Goal: Information Seeking & Learning: Check status

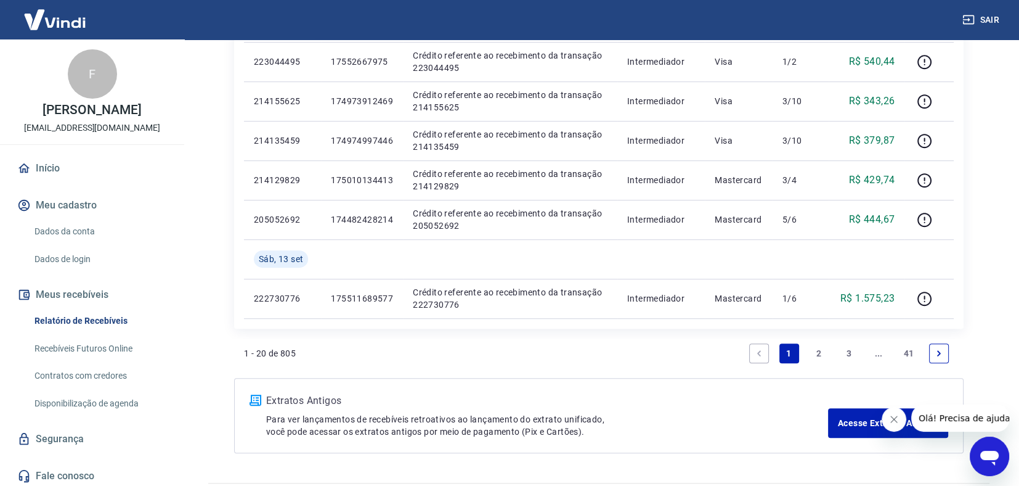
scroll to position [914, 0]
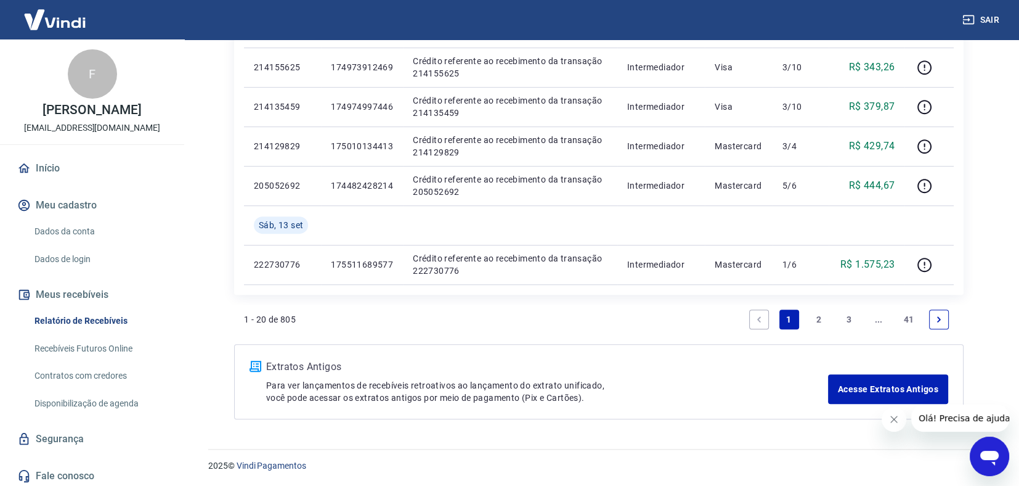
click at [937, 317] on icon "Next page" at bounding box center [939, 319] width 9 height 9
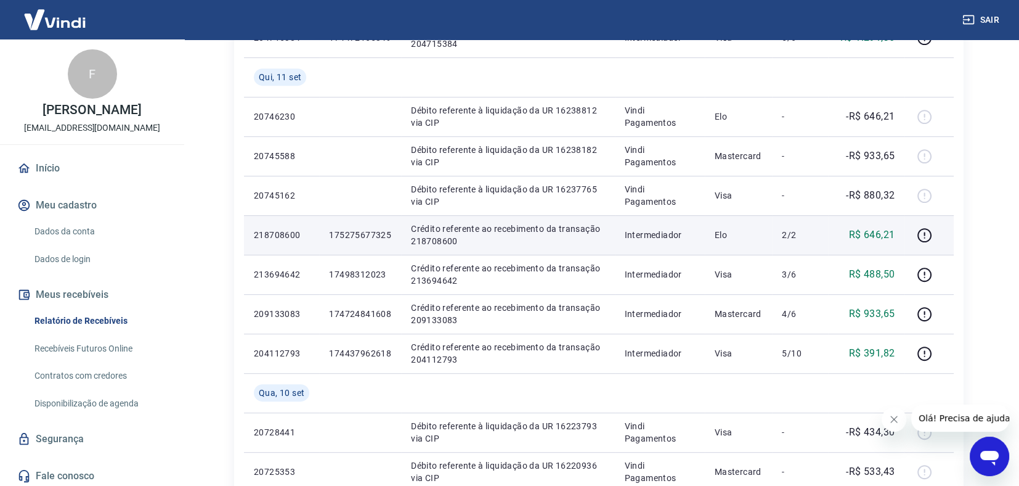
scroll to position [606, 0]
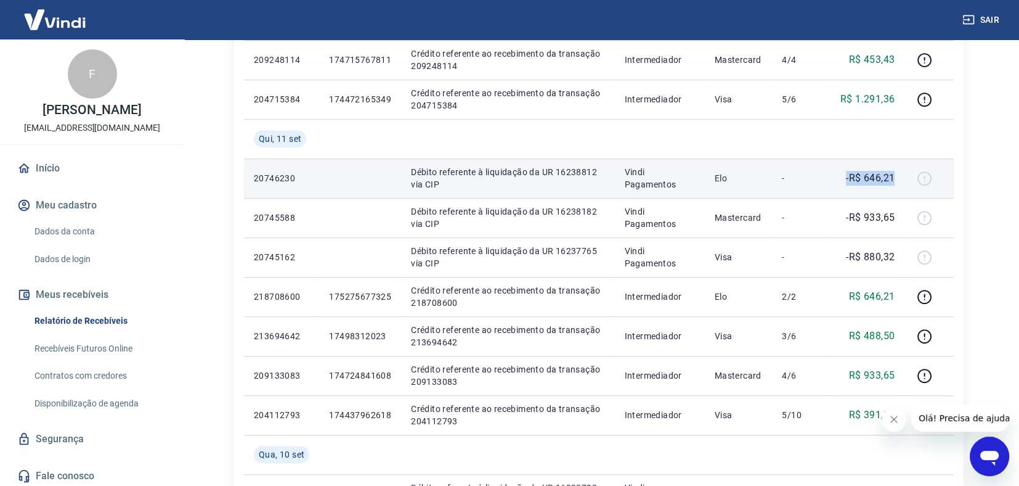
drag, startPoint x: 842, startPoint y: 177, endPoint x: 895, endPoint y: 185, distance: 54.3
click at [895, 185] on td "-R$ 646,21" at bounding box center [866, 177] width 76 height 39
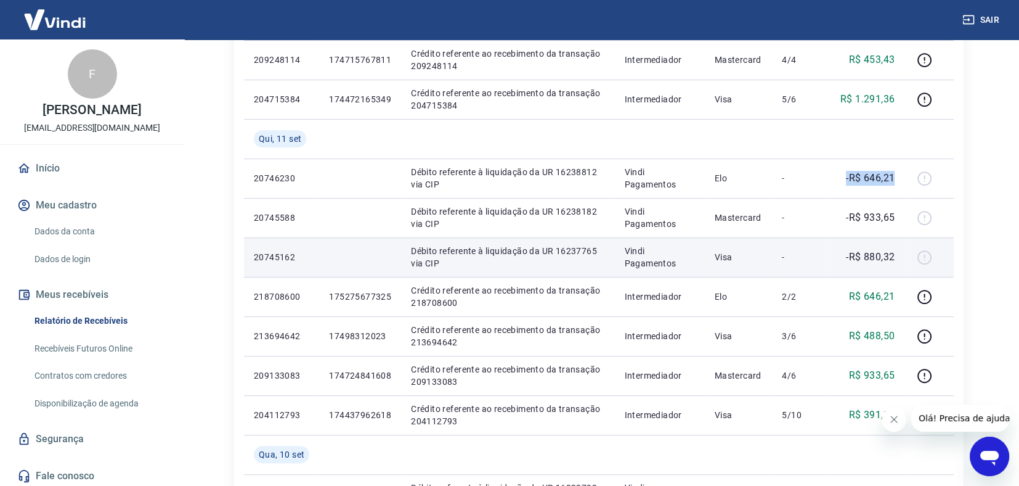
copy p "-R$ 646,21"
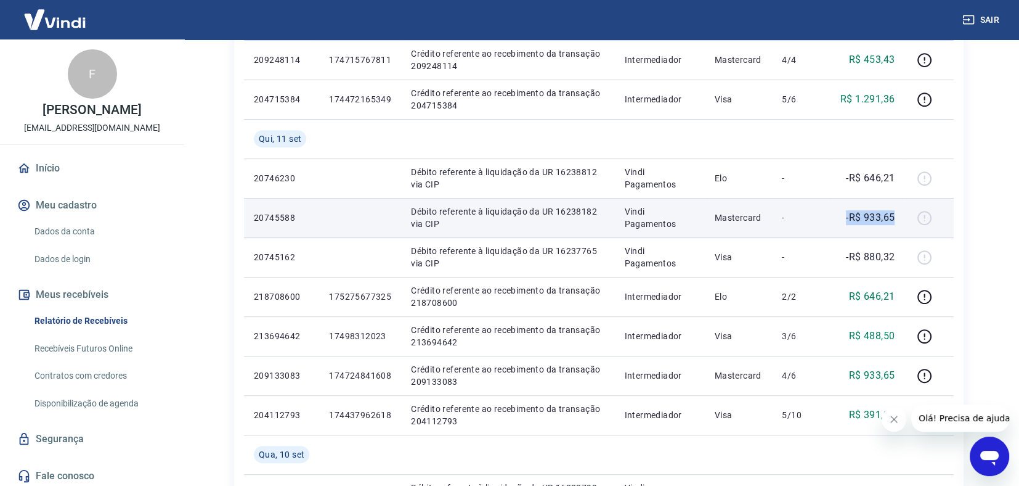
drag, startPoint x: 846, startPoint y: 219, endPoint x: 897, endPoint y: 216, distance: 51.3
click at [897, 216] on td "-R$ 933,65" at bounding box center [866, 217] width 76 height 39
copy p "-R$ 933,65"
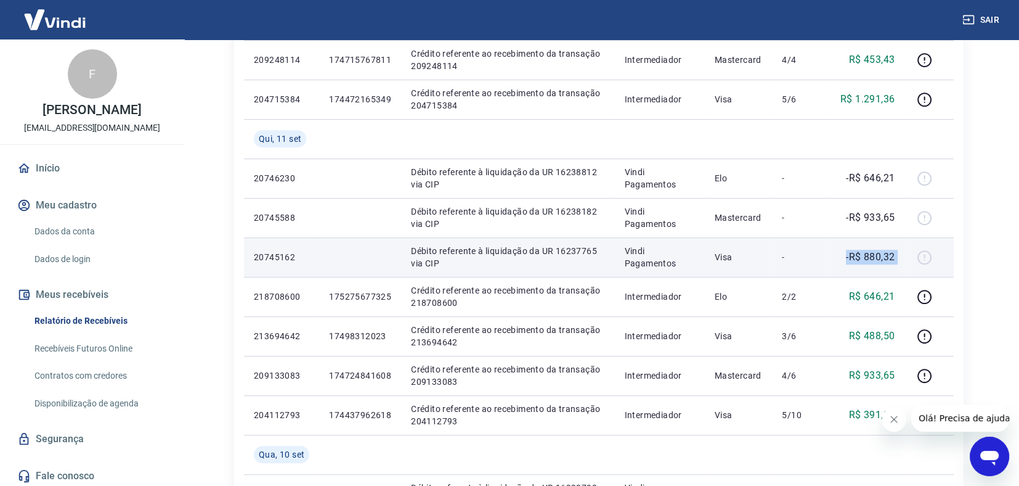
drag, startPoint x: 845, startPoint y: 254, endPoint x: 905, endPoint y: 237, distance: 62.4
click at [905, 237] on tr "20745162 Débito referente à liquidação da UR 16237765 via CIP Vindi Pagamentos …" at bounding box center [599, 256] width 710 height 39
copy tr "-R$ 880,32"
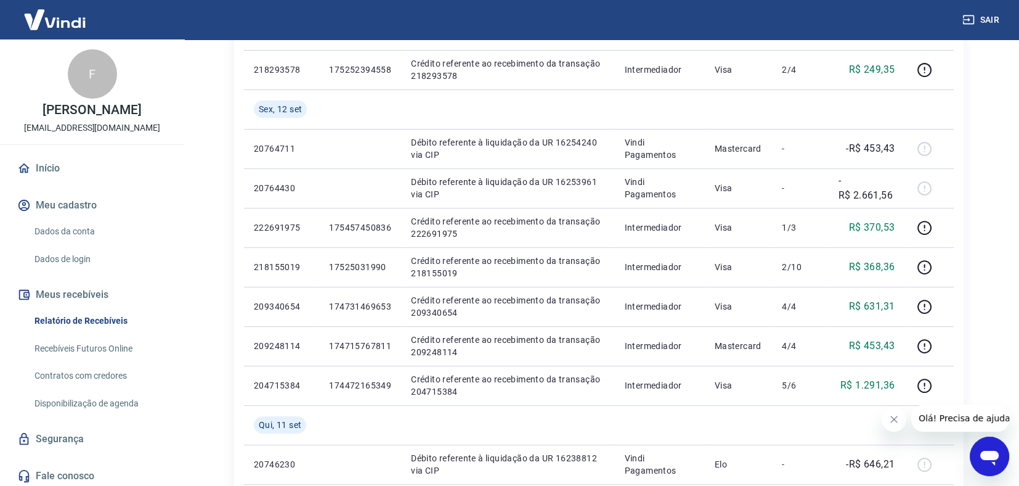
scroll to position [298, 0]
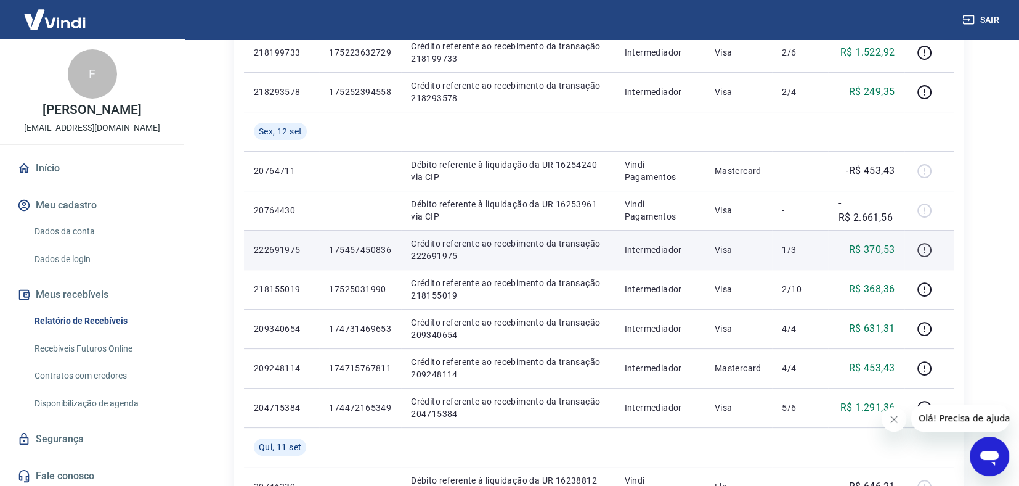
click at [924, 247] on icon "button" at bounding box center [924, 248] width 1 height 4
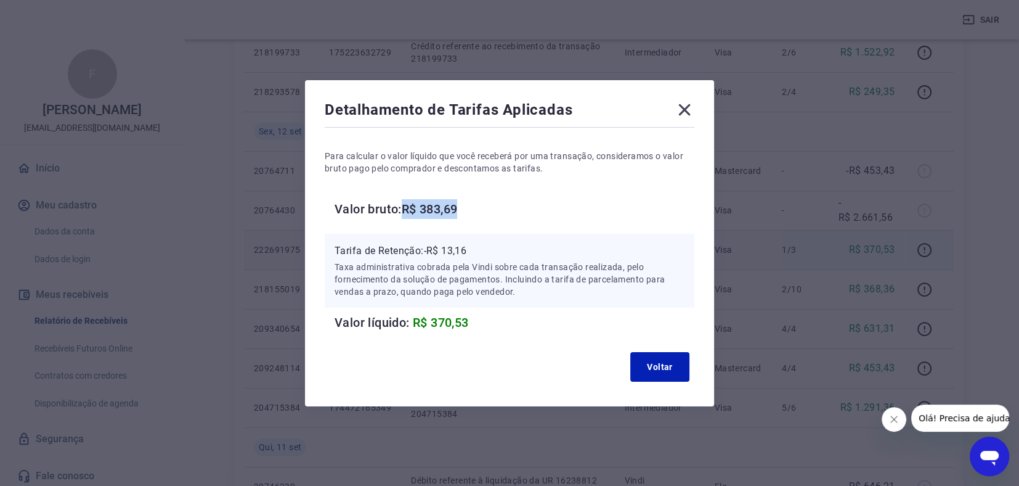
drag, startPoint x: 408, startPoint y: 211, endPoint x: 469, endPoint y: 206, distance: 61.3
click at [469, 206] on h6 "Valor bruto: R$ 383,69" at bounding box center [515, 209] width 360 height 20
copy h6 "R$ 383,69"
drag, startPoint x: 431, startPoint y: 253, endPoint x: 474, endPoint y: 253, distance: 43.8
click at [473, 254] on p "Tarifa de Retenção: -R$ 13,16" at bounding box center [510, 250] width 350 height 15
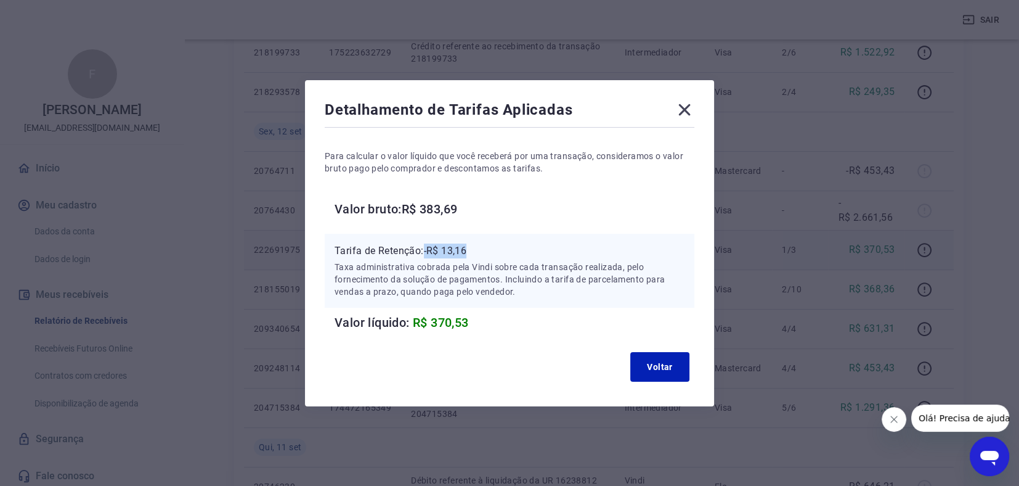
copy p "-R$ 13,16"
click at [657, 364] on button "Voltar" at bounding box center [659, 367] width 59 height 30
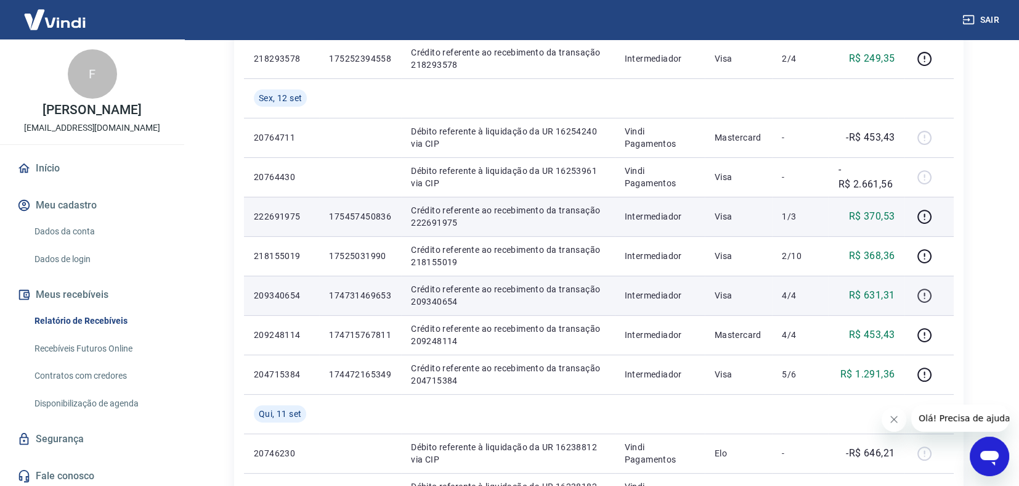
scroll to position [360, 0]
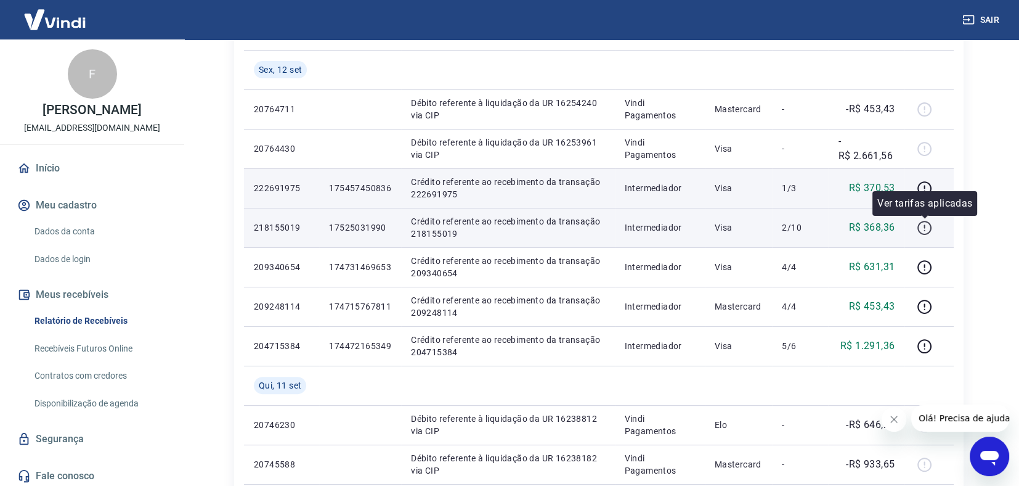
click at [924, 224] on icon "button" at bounding box center [924, 227] width 15 height 15
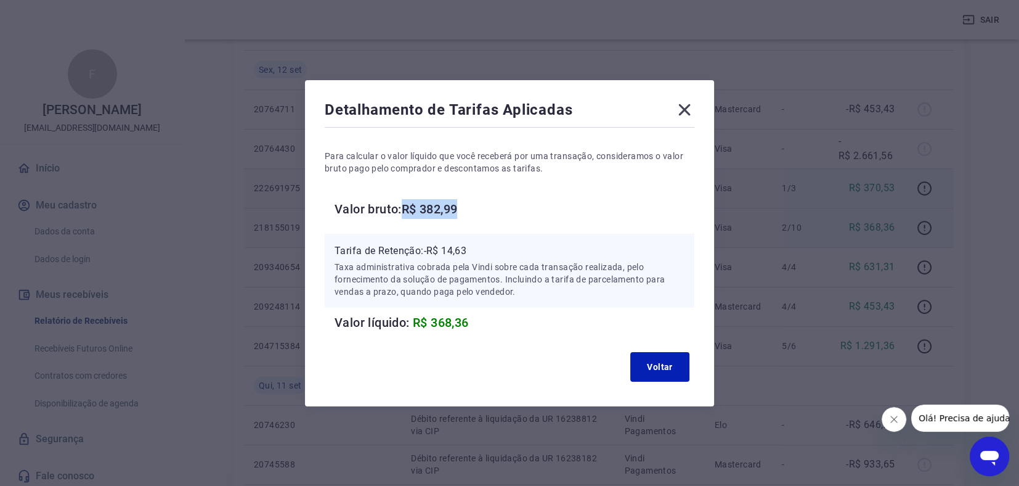
drag, startPoint x: 410, startPoint y: 209, endPoint x: 487, endPoint y: 202, distance: 78.0
click at [487, 202] on h6 "Valor bruto: R$ 382,99" at bounding box center [515, 209] width 360 height 20
copy h6 "R$ 382,99"
drag, startPoint x: 431, startPoint y: 250, endPoint x: 483, endPoint y: 242, distance: 52.3
click at [483, 242] on div "Tarifa de Retenção: -R$ 14,63 Taxa administrativa cobrada pela Vindi sobre cada…" at bounding box center [510, 271] width 370 height 74
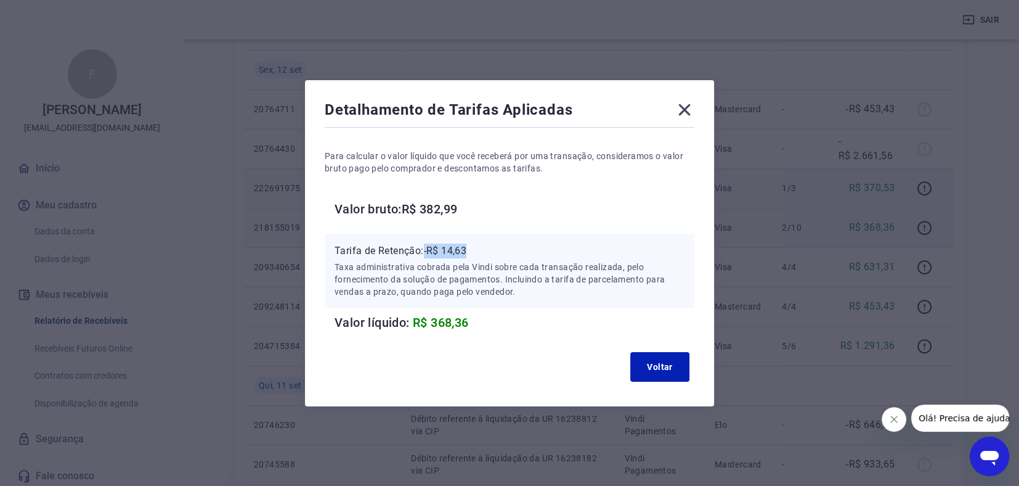
copy p "-R$ 14,63"
click at [677, 370] on button "Voltar" at bounding box center [659, 367] width 59 height 30
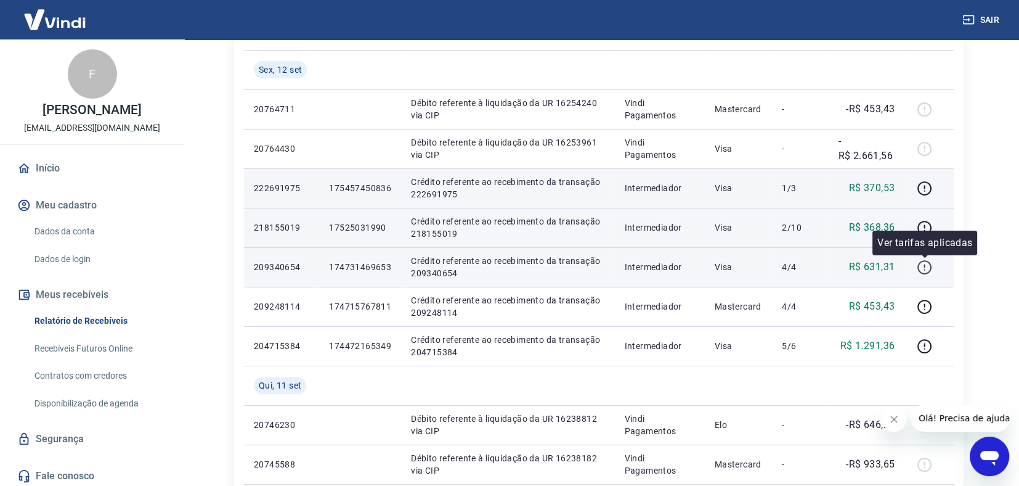
click at [924, 261] on icon "button" at bounding box center [924, 266] width 15 height 15
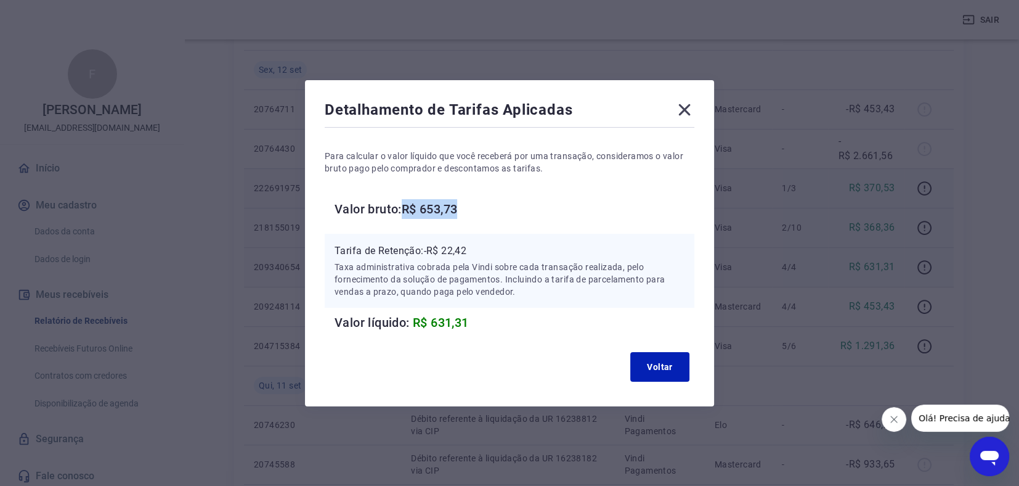
drag, startPoint x: 411, startPoint y: 207, endPoint x: 463, endPoint y: 218, distance: 53.4
click at [473, 207] on h6 "Valor bruto: R$ 653,73" at bounding box center [515, 209] width 360 height 20
copy h6 "R$ 653,73"
drag, startPoint x: 432, startPoint y: 252, endPoint x: 479, endPoint y: 252, distance: 47.4
click at [479, 252] on p "Tarifa de Retenção: -R$ 22,42" at bounding box center [510, 250] width 350 height 15
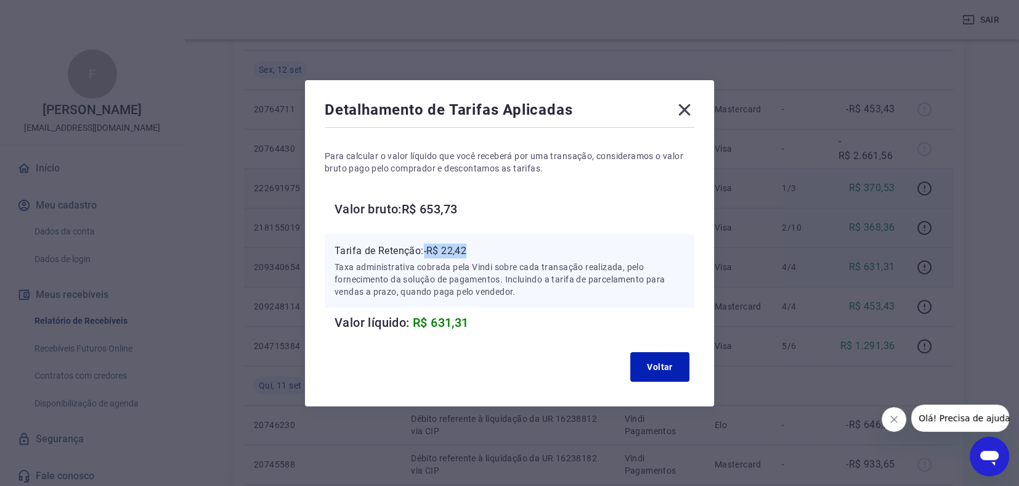
copy p "-R$ 22,42"
click at [664, 367] on button "Voltar" at bounding box center [659, 367] width 59 height 30
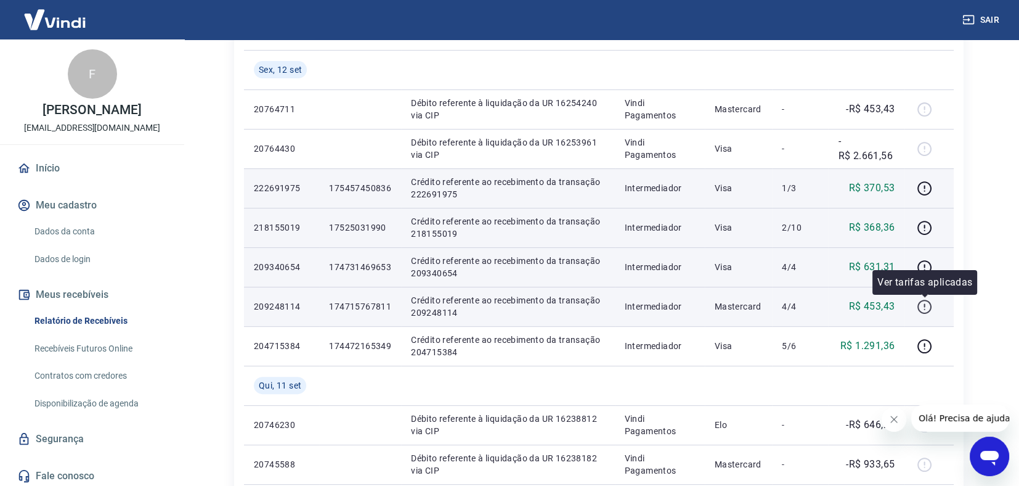
click at [926, 309] on icon "button" at bounding box center [924, 306] width 15 height 15
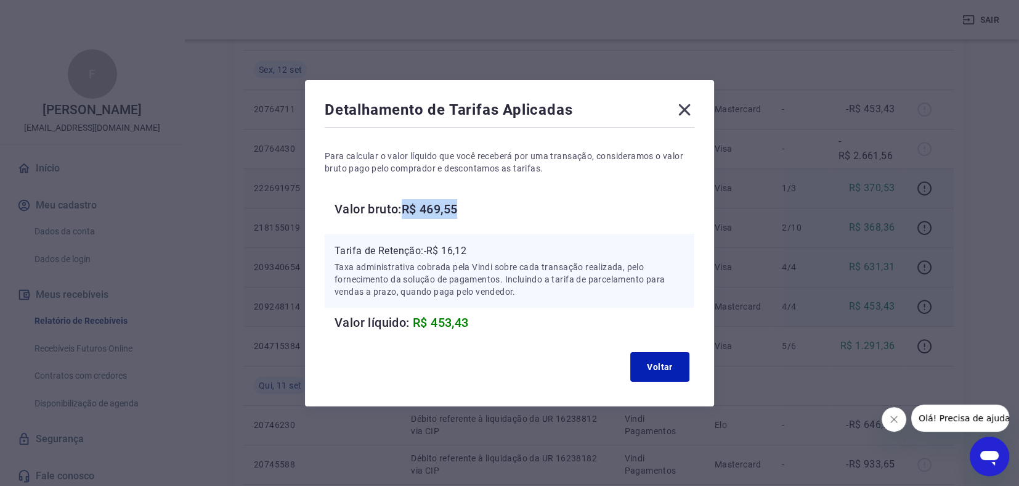
drag, startPoint x: 411, startPoint y: 207, endPoint x: 471, endPoint y: 212, distance: 60.6
click at [471, 212] on h6 "Valor bruto: R$ 469,55" at bounding box center [515, 209] width 360 height 20
copy h6 "R$ 469,55"
drag, startPoint x: 431, startPoint y: 250, endPoint x: 483, endPoint y: 247, distance: 52.5
click at [484, 247] on p "Tarifa de Retenção: -R$ 16,12" at bounding box center [510, 250] width 350 height 15
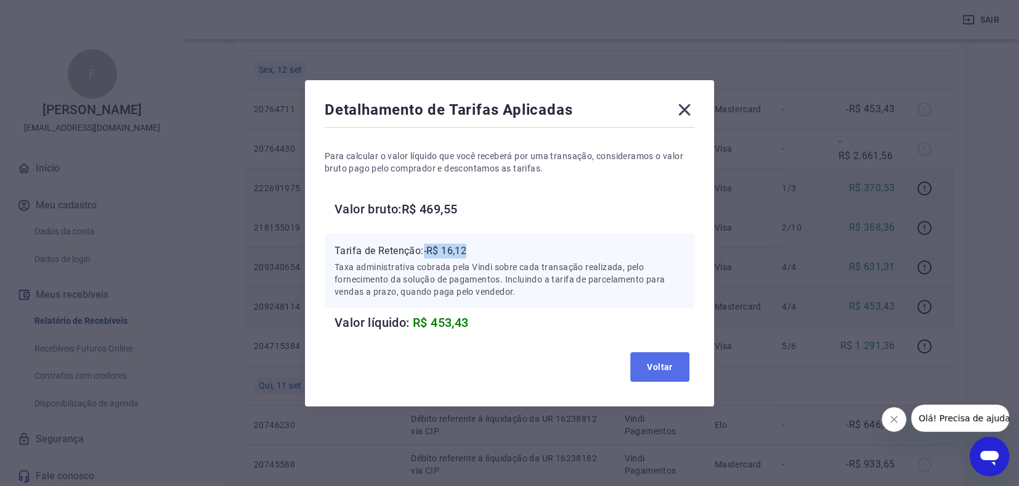
click at [661, 368] on button "Voltar" at bounding box center [659, 367] width 59 height 30
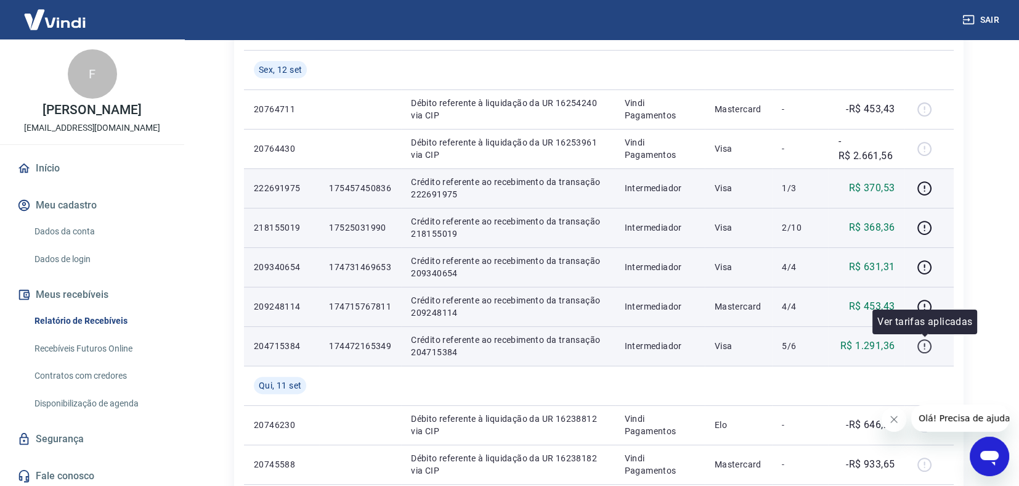
click at [922, 344] on icon "button" at bounding box center [924, 345] width 15 height 15
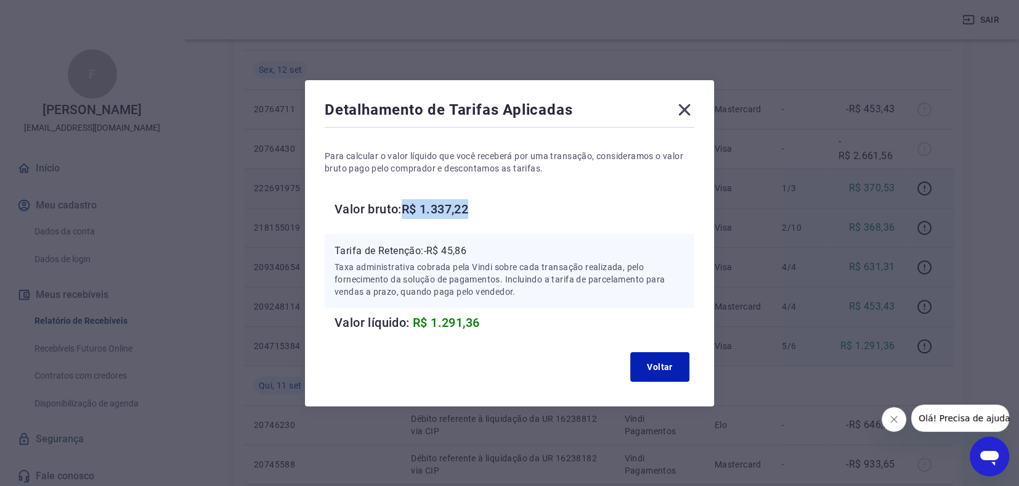
drag, startPoint x: 411, startPoint y: 209, endPoint x: 482, endPoint y: 198, distance: 71.7
click at [482, 199] on h6 "Valor bruto: R$ 1.337,22" at bounding box center [515, 209] width 360 height 20
drag, startPoint x: 428, startPoint y: 248, endPoint x: 484, endPoint y: 246, distance: 56.1
click at [484, 246] on p "Tarifa de Retenção: -R$ 45,86" at bounding box center [510, 250] width 350 height 15
click at [685, 98] on div "Detalhamento de Tarifas Aplicadas Para calcular o valor líquido que você recebe…" at bounding box center [509, 243] width 409 height 326
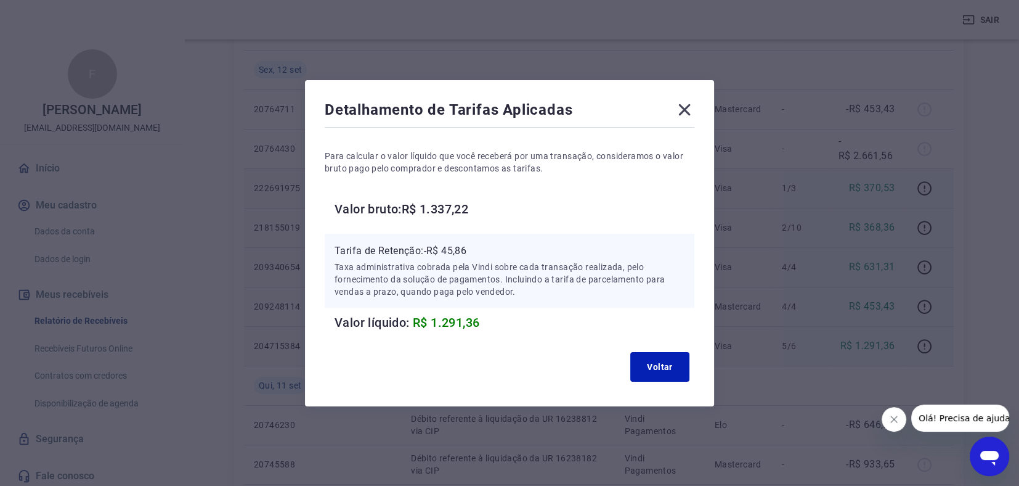
click at [678, 99] on div "Detalhamento de Tarifas Aplicadas Para calcular o valor líquido que você recebe…" at bounding box center [509, 243] width 409 height 326
click at [687, 109] on icon at bounding box center [685, 110] width 12 height 12
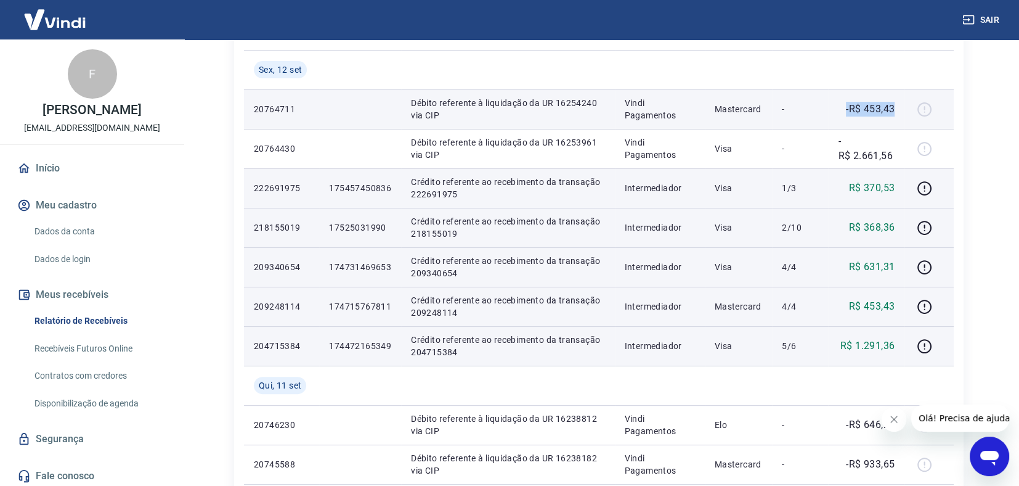
drag, startPoint x: 847, startPoint y: 105, endPoint x: 905, endPoint y: 108, distance: 58.0
click at [905, 108] on td "-R$ 453,43" at bounding box center [866, 108] width 76 height 39
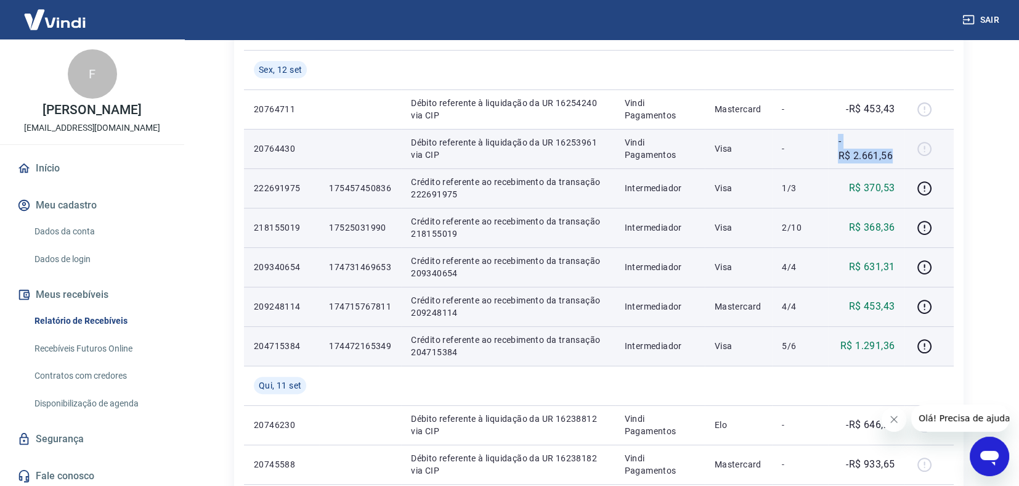
drag, startPoint x: 838, startPoint y: 142, endPoint x: 894, endPoint y: 153, distance: 57.2
click at [894, 153] on td "-R$ 2.661,56" at bounding box center [866, 148] width 76 height 39
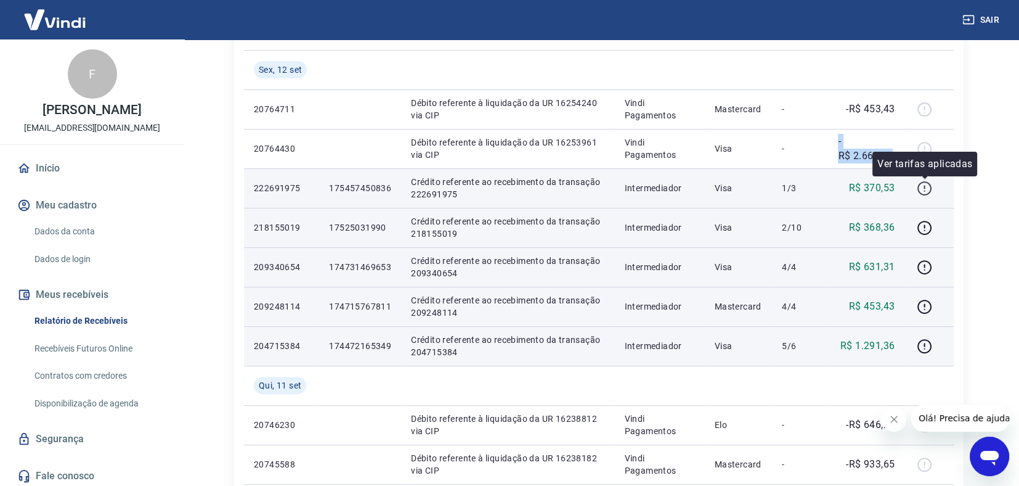
click at [922, 181] on icon "button" at bounding box center [925, 188] width 14 height 14
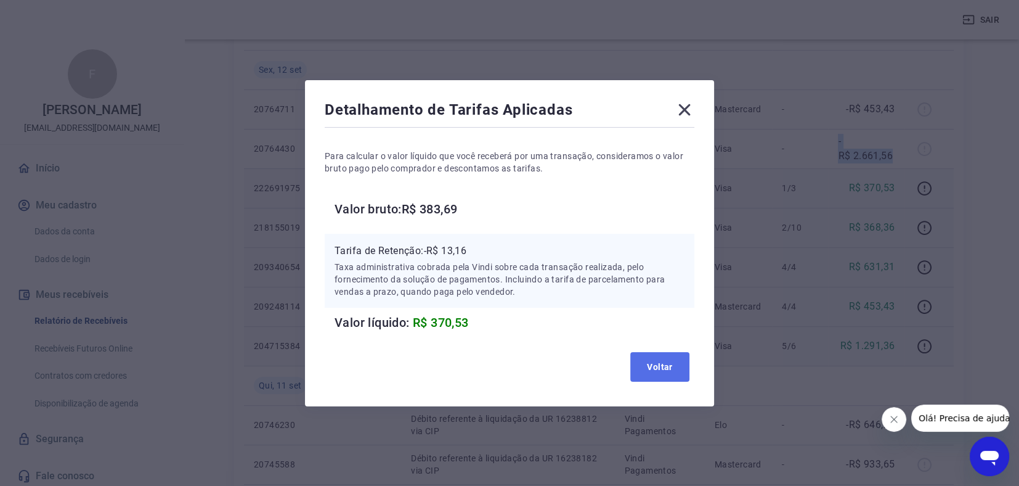
click at [672, 362] on button "Voltar" at bounding box center [659, 367] width 59 height 30
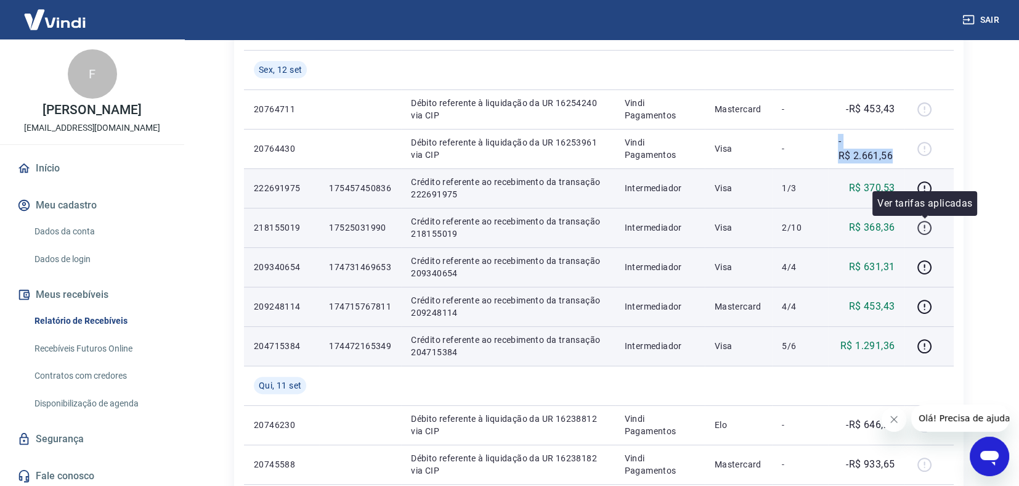
click at [924, 226] on icon "button" at bounding box center [924, 227] width 15 height 15
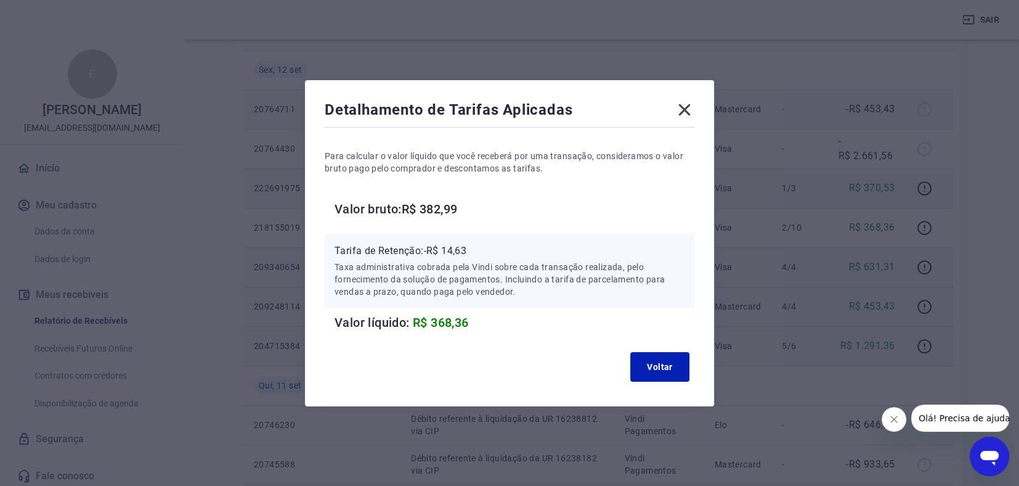
drag, startPoint x: 686, startPoint y: 102, endPoint x: 688, endPoint y: 114, distance: 12.5
click at [686, 109] on icon at bounding box center [685, 110] width 20 height 20
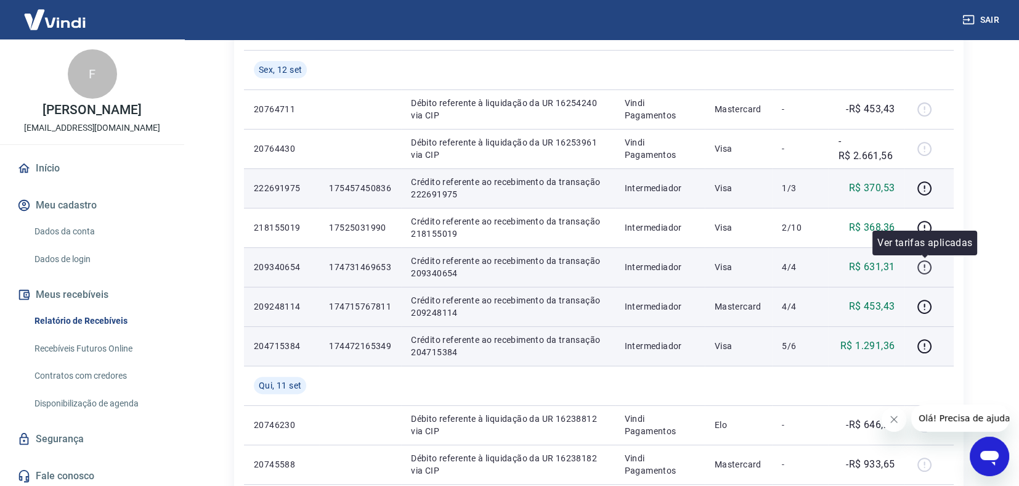
click at [923, 265] on icon "button" at bounding box center [924, 266] width 15 height 15
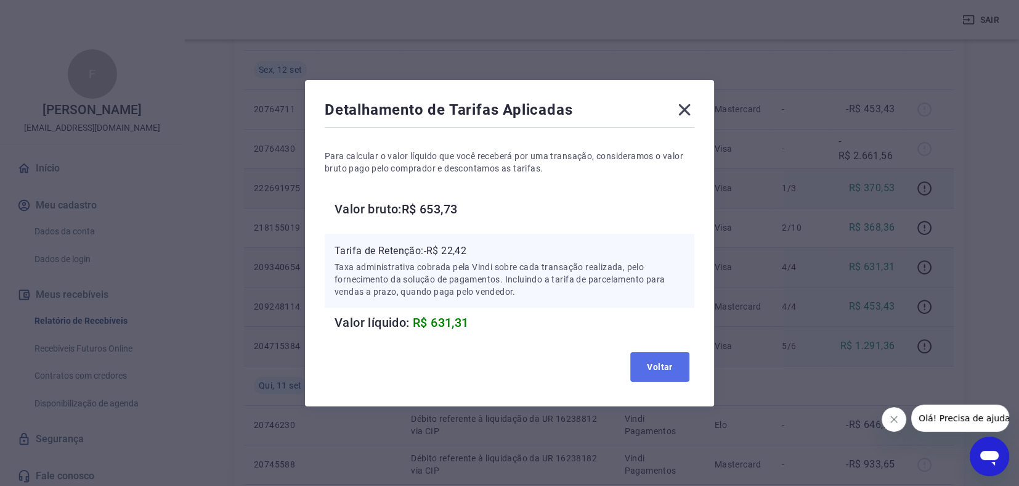
click at [678, 365] on button "Voltar" at bounding box center [659, 367] width 59 height 30
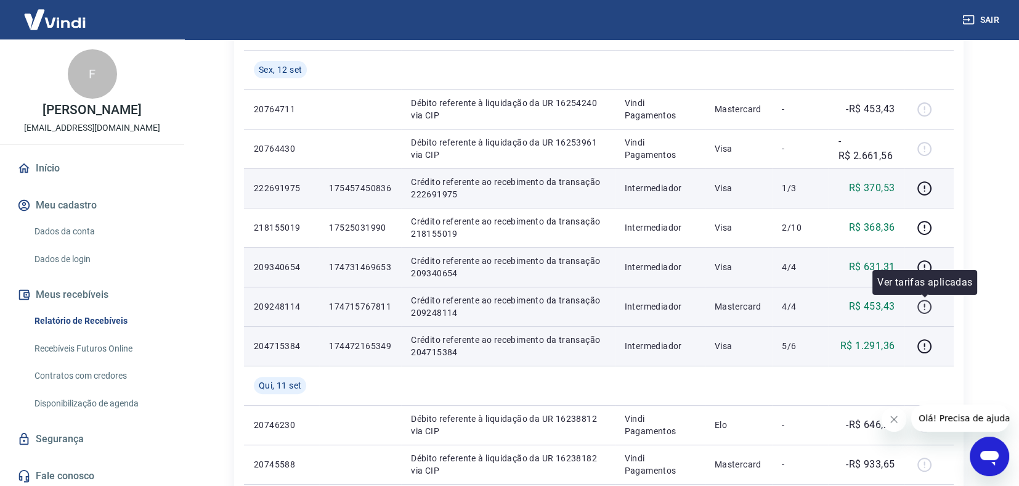
click at [924, 303] on icon "button" at bounding box center [924, 306] width 15 height 15
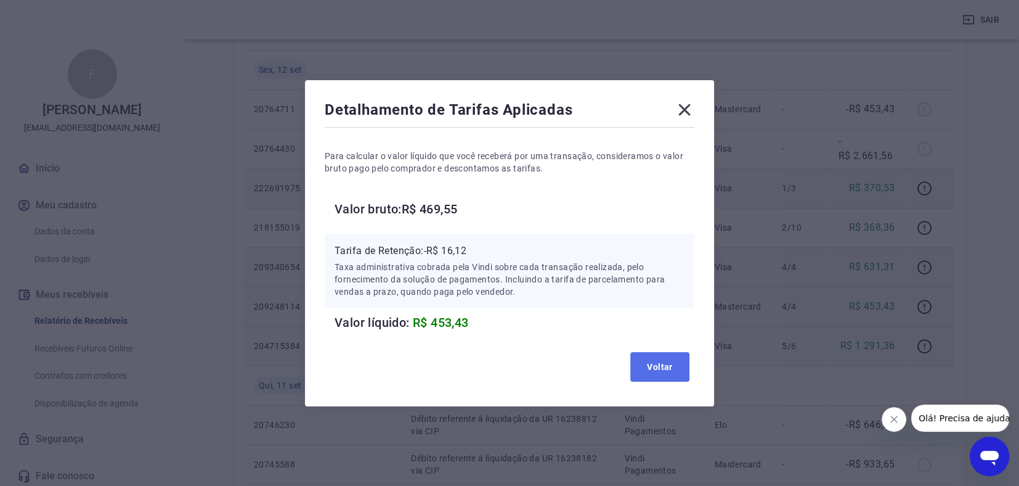
click at [672, 371] on button "Voltar" at bounding box center [659, 367] width 59 height 30
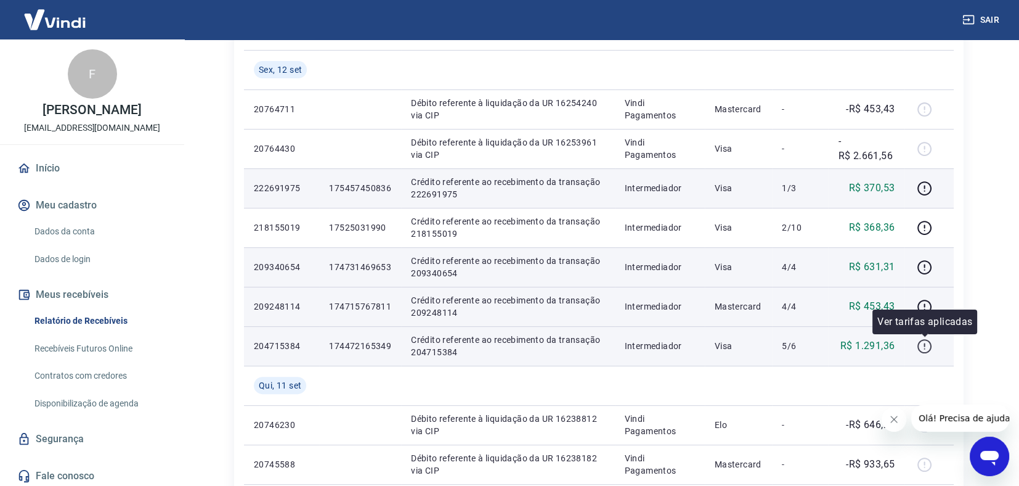
click at [922, 343] on icon "button" at bounding box center [924, 345] width 15 height 15
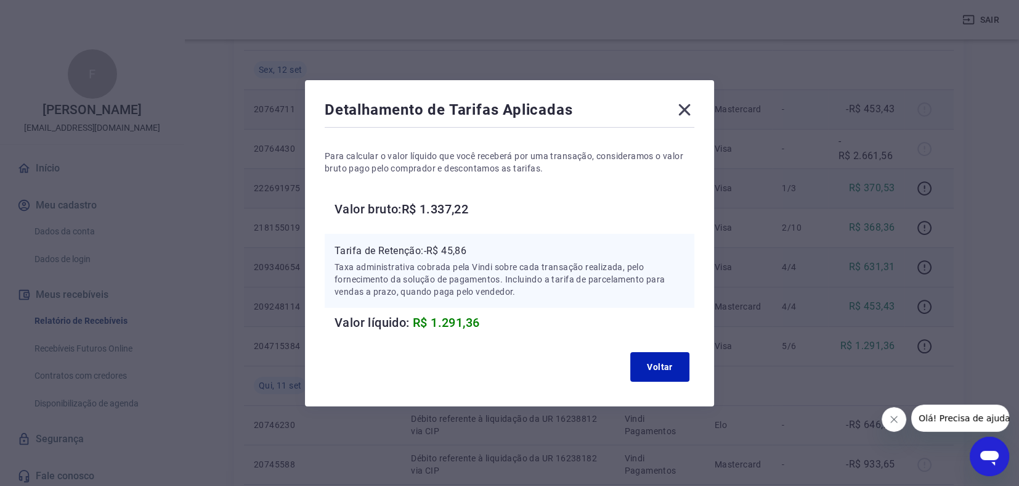
click at [688, 105] on icon at bounding box center [685, 110] width 20 height 20
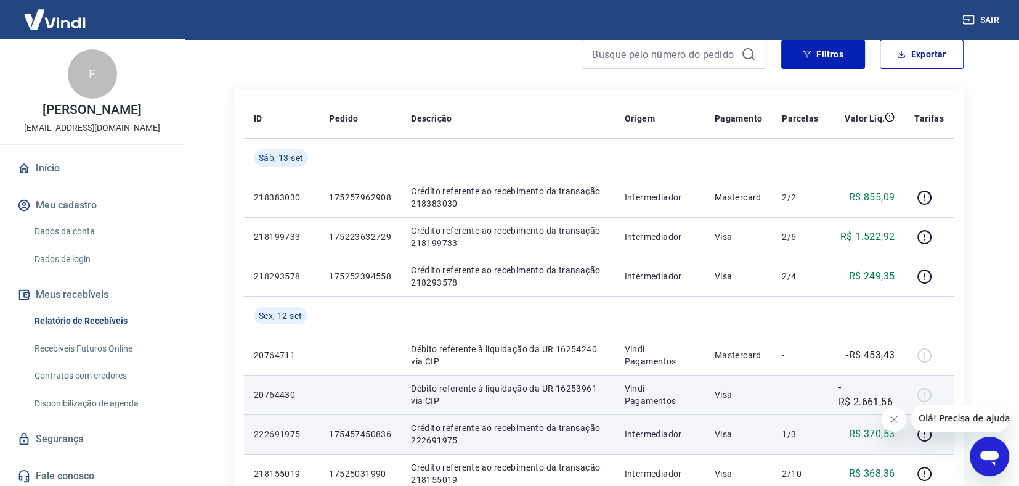
scroll to position [113, 0]
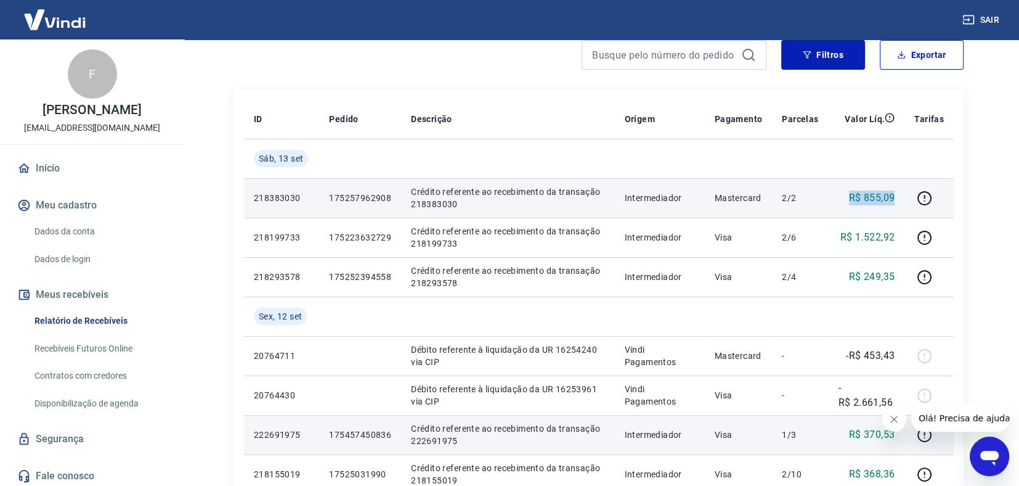
drag, startPoint x: 847, startPoint y: 202, endPoint x: 898, endPoint y: 201, distance: 51.1
click at [898, 200] on td "R$ 855,09" at bounding box center [866, 197] width 76 height 39
click at [928, 193] on icon "button" at bounding box center [924, 197] width 15 height 15
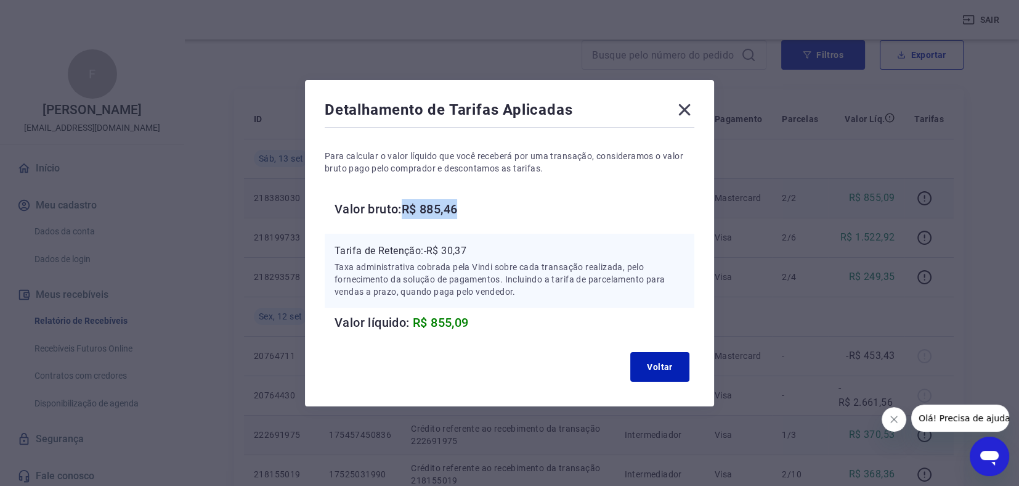
drag, startPoint x: 410, startPoint y: 208, endPoint x: 470, endPoint y: 211, distance: 60.5
click at [470, 211] on h6 "Valor bruto: R$ 885,46" at bounding box center [515, 209] width 360 height 20
drag, startPoint x: 431, startPoint y: 248, endPoint x: 476, endPoint y: 246, distance: 44.4
click at [476, 246] on p "Tarifa de Retenção: -R$ 30,37" at bounding box center [510, 250] width 350 height 15
drag, startPoint x: 666, startPoint y: 364, endPoint x: 932, endPoint y: 242, distance: 293.1
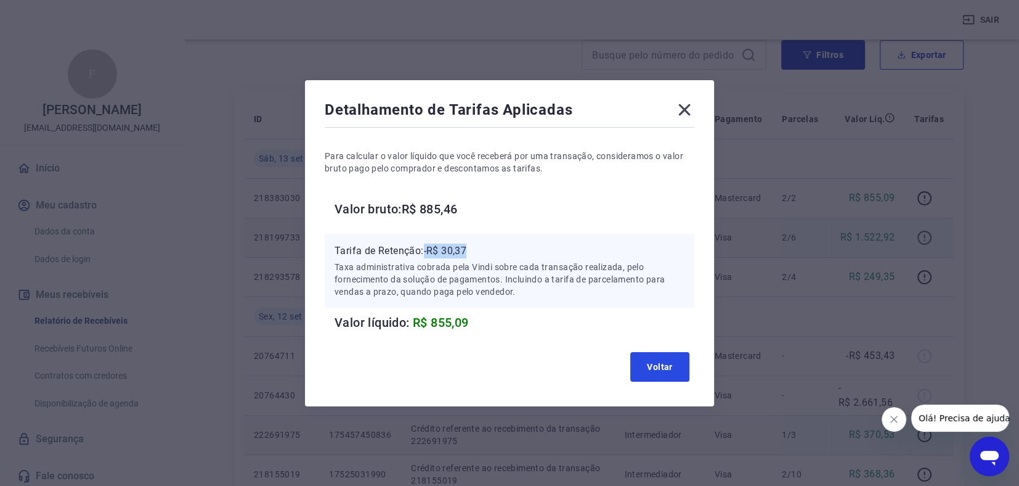
click at [666, 364] on button "Voltar" at bounding box center [659, 367] width 59 height 30
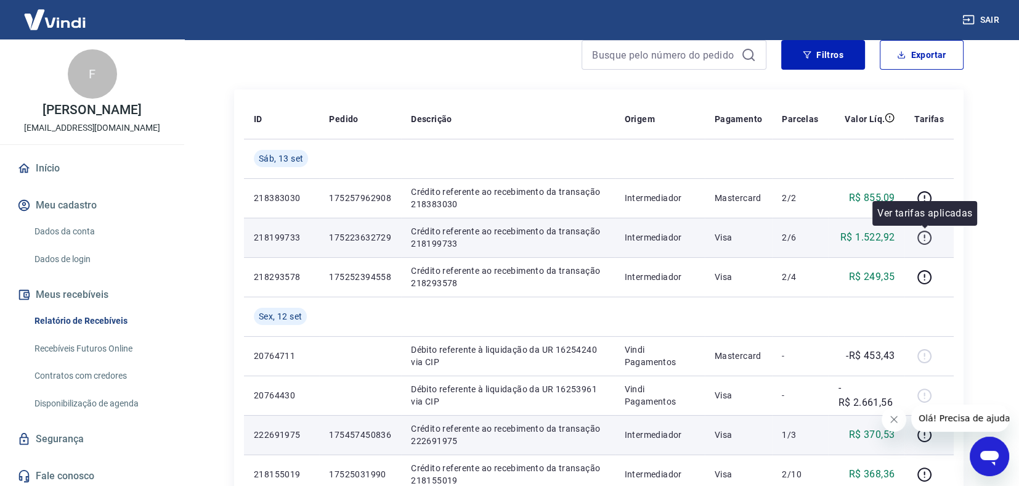
click at [919, 235] on icon "button" at bounding box center [924, 237] width 15 height 15
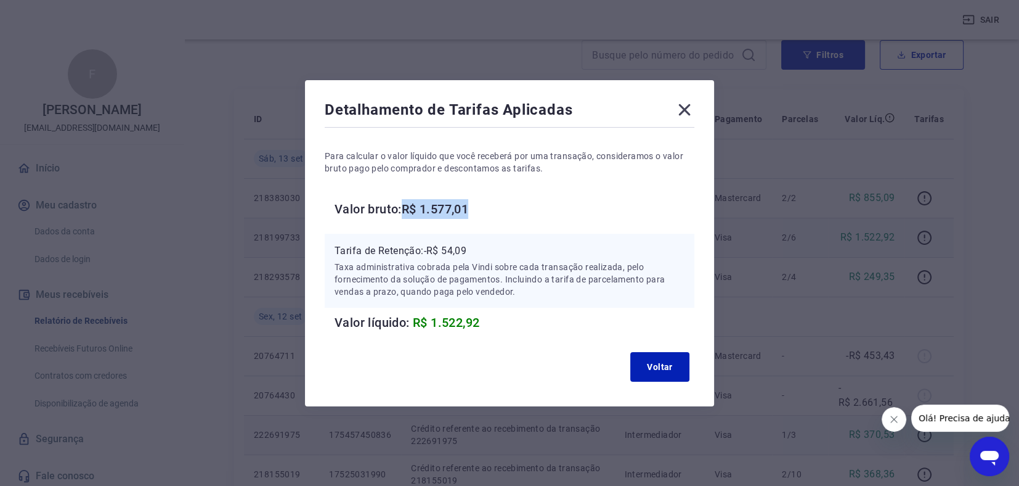
drag, startPoint x: 412, startPoint y: 210, endPoint x: 485, endPoint y: 208, distance: 72.8
click at [485, 208] on h6 "Valor bruto: R$ 1.577,01" at bounding box center [515, 209] width 360 height 20
drag, startPoint x: 429, startPoint y: 250, endPoint x: 481, endPoint y: 242, distance: 52.9
click at [482, 243] on p "Tarifa de Retenção: -R$ 54,09" at bounding box center [510, 250] width 350 height 15
drag, startPoint x: 691, startPoint y: 112, endPoint x: 779, endPoint y: 188, distance: 116.2
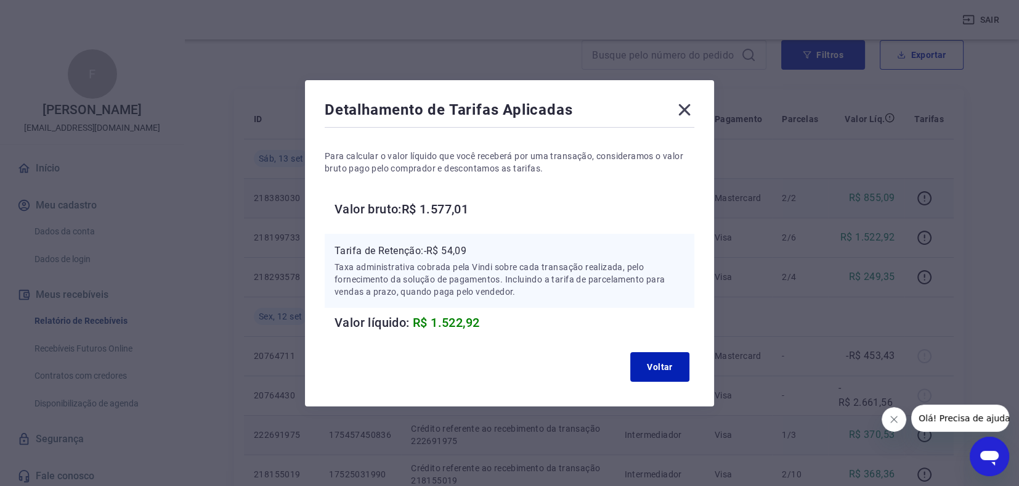
click at [691, 113] on icon at bounding box center [685, 110] width 12 height 12
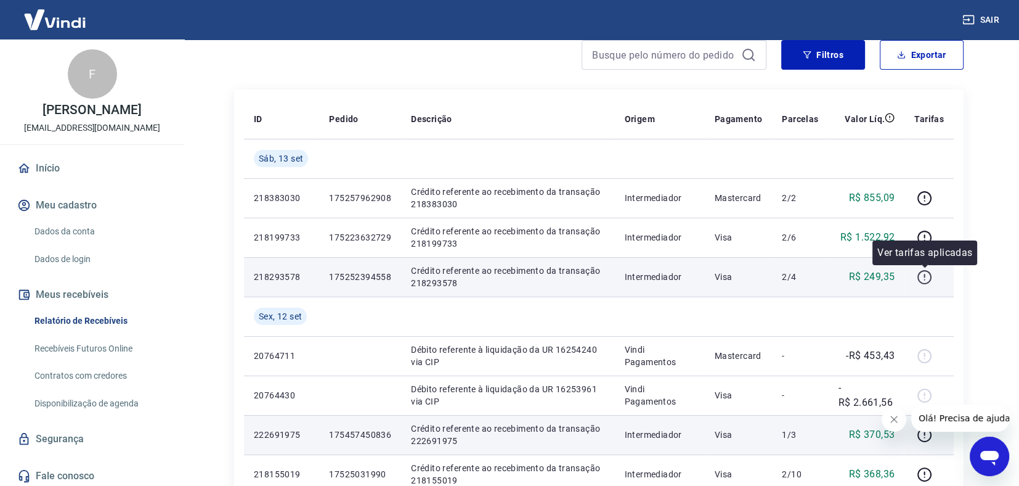
click at [926, 278] on icon "button" at bounding box center [924, 276] width 15 height 15
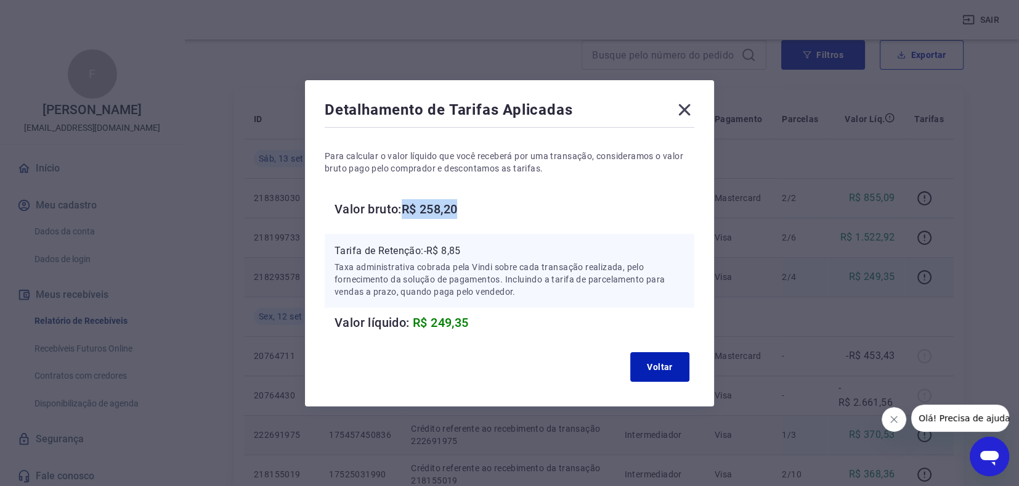
drag, startPoint x: 411, startPoint y: 210, endPoint x: 469, endPoint y: 209, distance: 57.9
click at [469, 209] on h6 "Valor bruto: R$ 258,20" at bounding box center [515, 209] width 360 height 20
drag, startPoint x: 430, startPoint y: 250, endPoint x: 470, endPoint y: 252, distance: 40.1
click at [472, 252] on p "Tarifa de Retenção: -R$ 8,85" at bounding box center [510, 250] width 350 height 15
drag, startPoint x: 433, startPoint y: 246, endPoint x: 470, endPoint y: 247, distance: 37.6
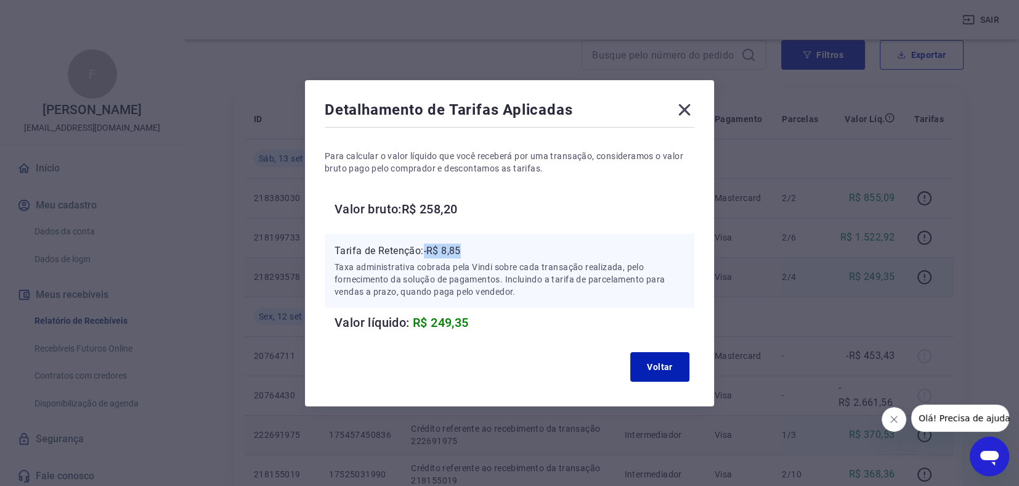
click at [470, 248] on p "Tarifa de Retenção: -R$ 8,85" at bounding box center [510, 250] width 350 height 15
click at [666, 366] on button "Voltar" at bounding box center [659, 367] width 59 height 30
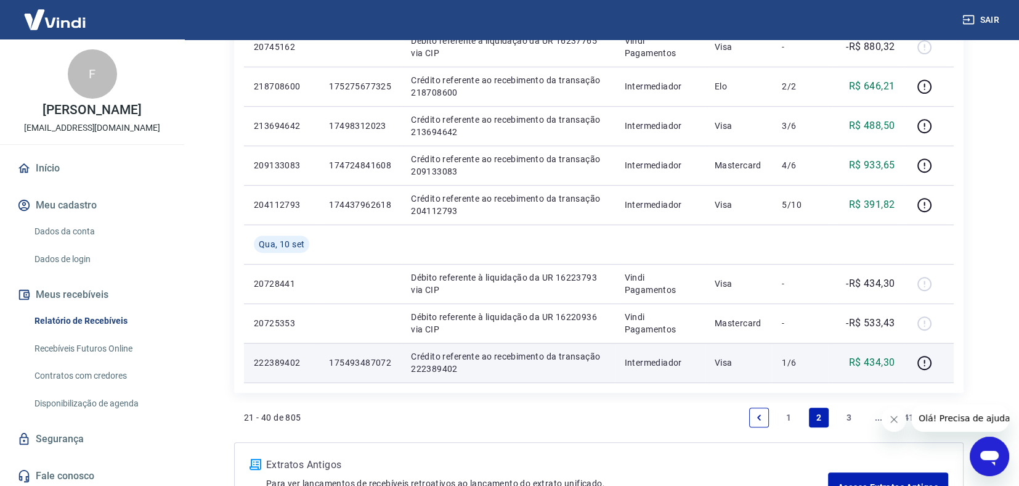
scroll to position [914, 0]
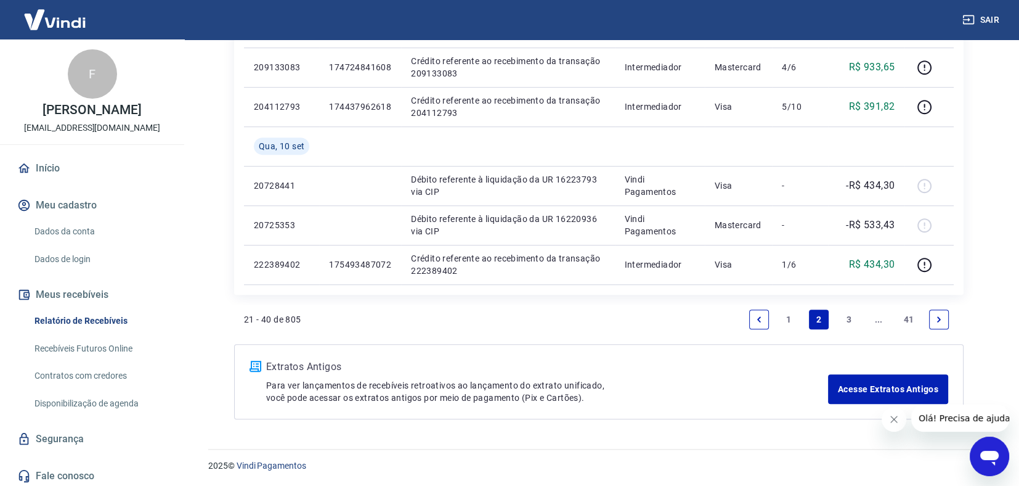
click at [788, 316] on link "1" at bounding box center [790, 319] width 20 height 20
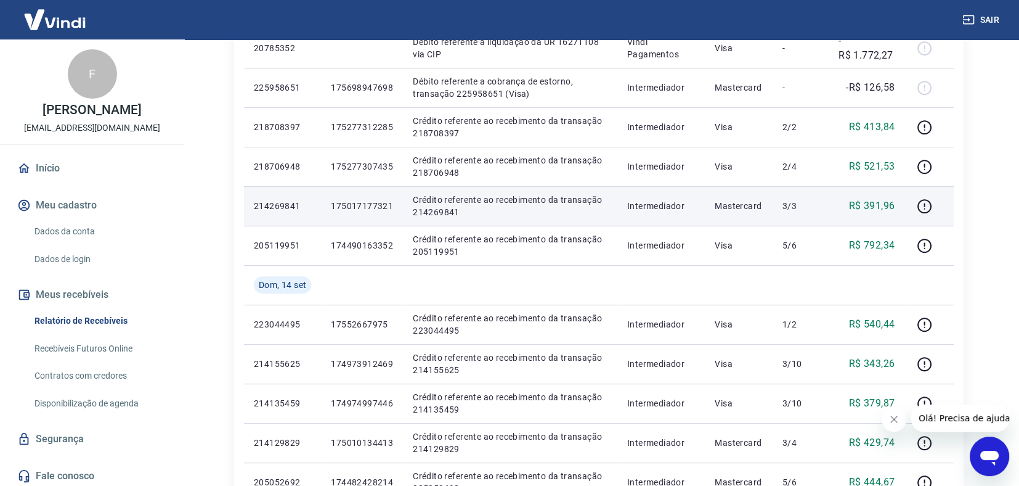
scroll to position [862, 0]
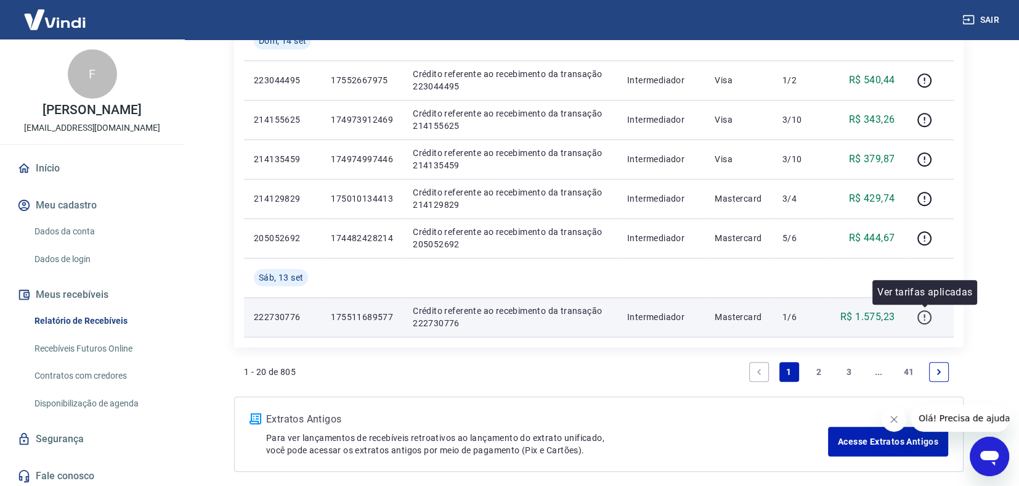
click at [924, 320] on icon "button" at bounding box center [924, 316] width 15 height 15
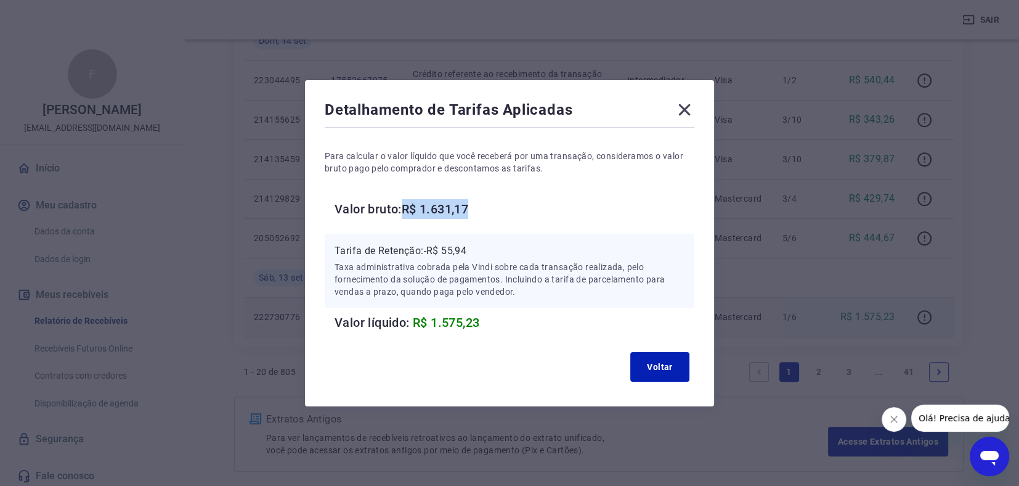
drag, startPoint x: 411, startPoint y: 205, endPoint x: 483, endPoint y: 200, distance: 72.3
click at [483, 200] on h6 "Valor bruto: R$ 1.631,17" at bounding box center [515, 209] width 360 height 20
drag, startPoint x: 420, startPoint y: 325, endPoint x: 489, endPoint y: 320, distance: 69.8
click at [489, 323] on h6 "Valor líquido: R$ 1.575,23" at bounding box center [515, 322] width 360 height 20
drag, startPoint x: 430, startPoint y: 248, endPoint x: 469, endPoint y: 250, distance: 39.5
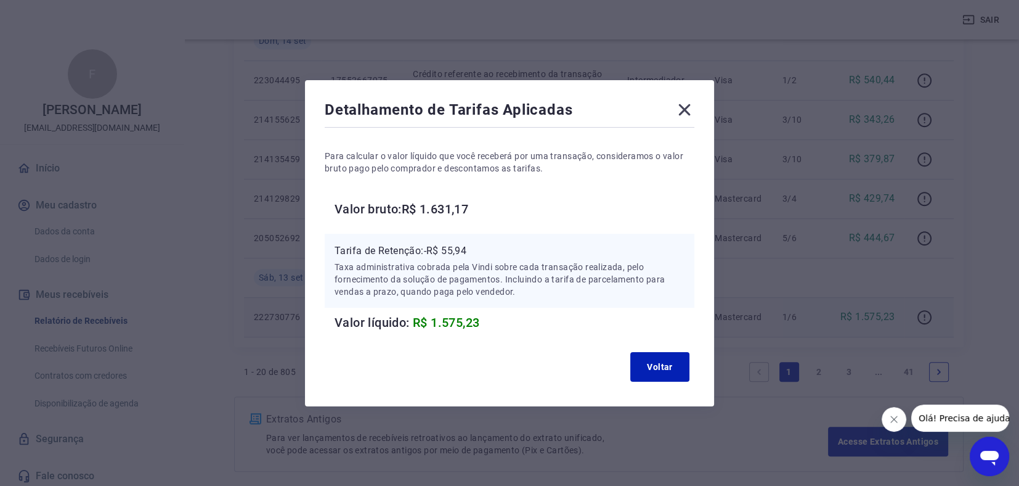
click at [473, 250] on p "Tarifa de Retenção: -R$ 55,94" at bounding box center [510, 250] width 350 height 15
drag, startPoint x: 428, startPoint y: 251, endPoint x: 486, endPoint y: 250, distance: 57.3
click at [486, 250] on p "Tarifa de Retenção: -R$ 55,94" at bounding box center [510, 250] width 350 height 15
click at [657, 360] on button "Voltar" at bounding box center [659, 367] width 59 height 30
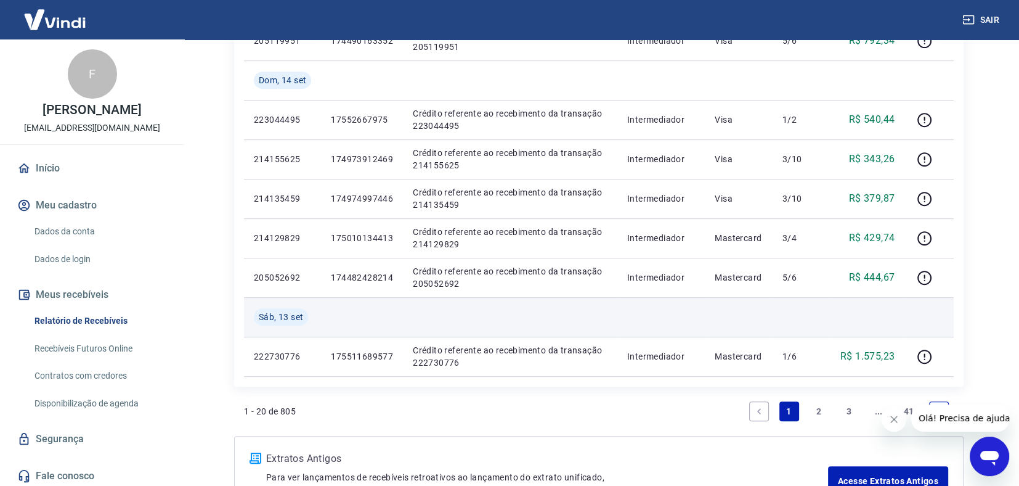
scroll to position [801, 0]
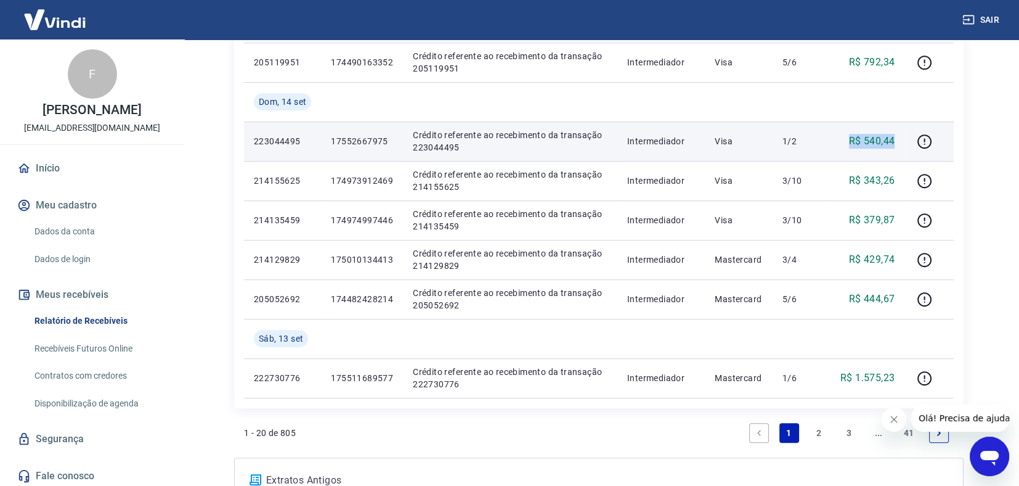
drag, startPoint x: 843, startPoint y: 139, endPoint x: 895, endPoint y: 139, distance: 52.4
click at [895, 139] on div "R$ 540,44" at bounding box center [867, 141] width 56 height 15
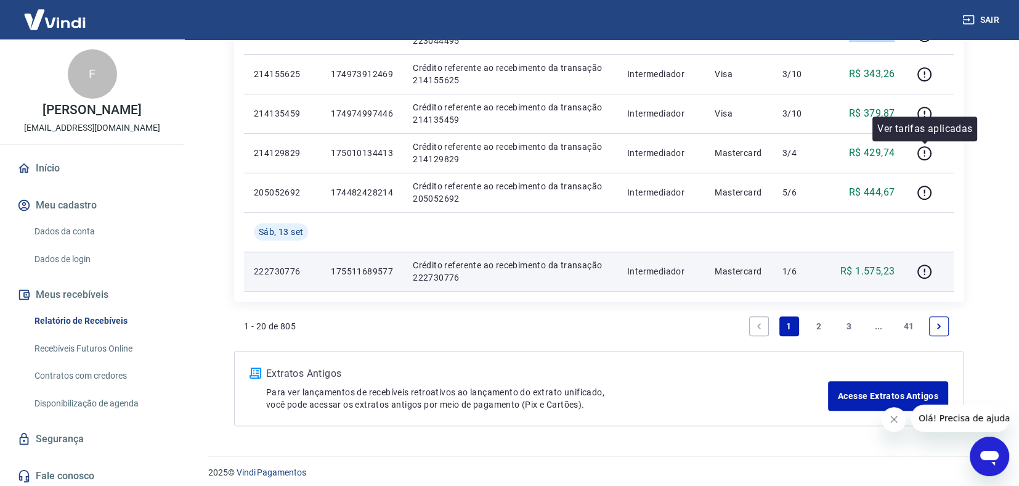
scroll to position [914, 0]
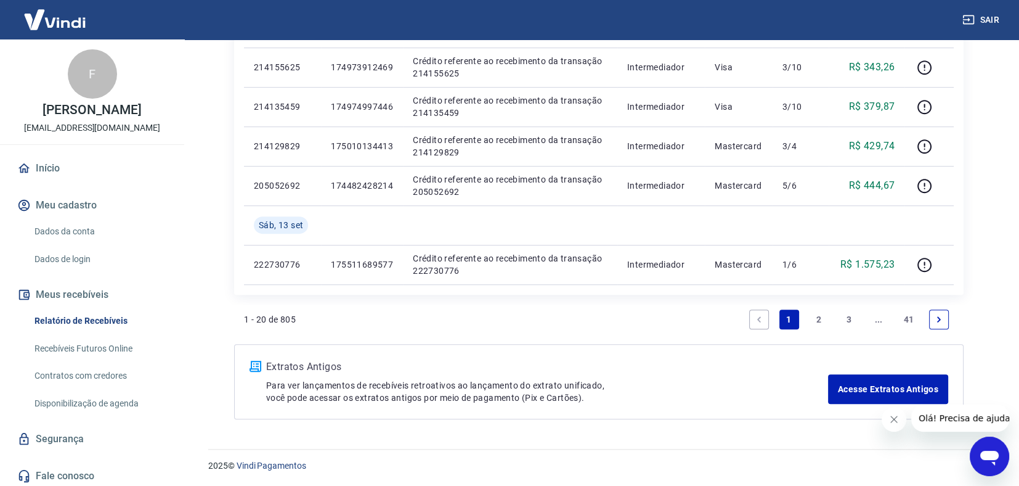
click at [938, 315] on icon "Next page" at bounding box center [939, 319] width 9 height 9
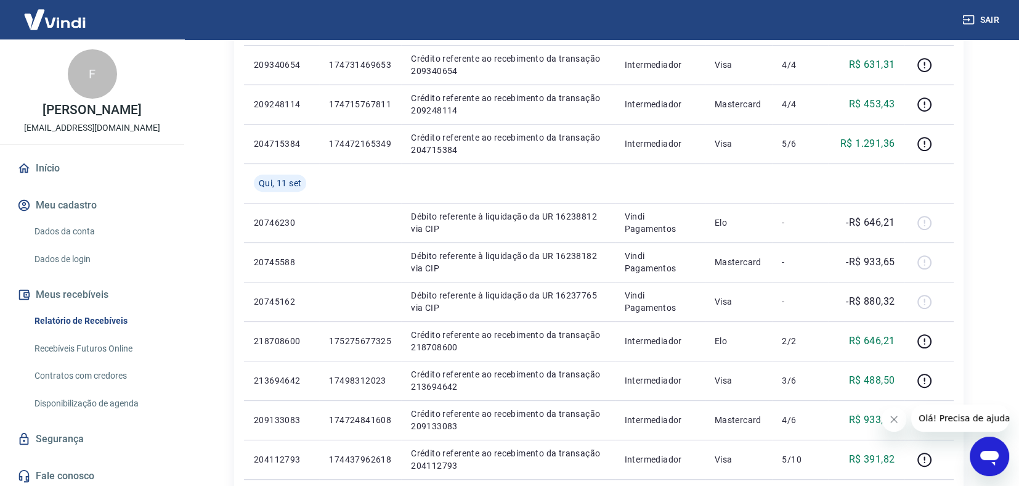
scroll to position [914, 0]
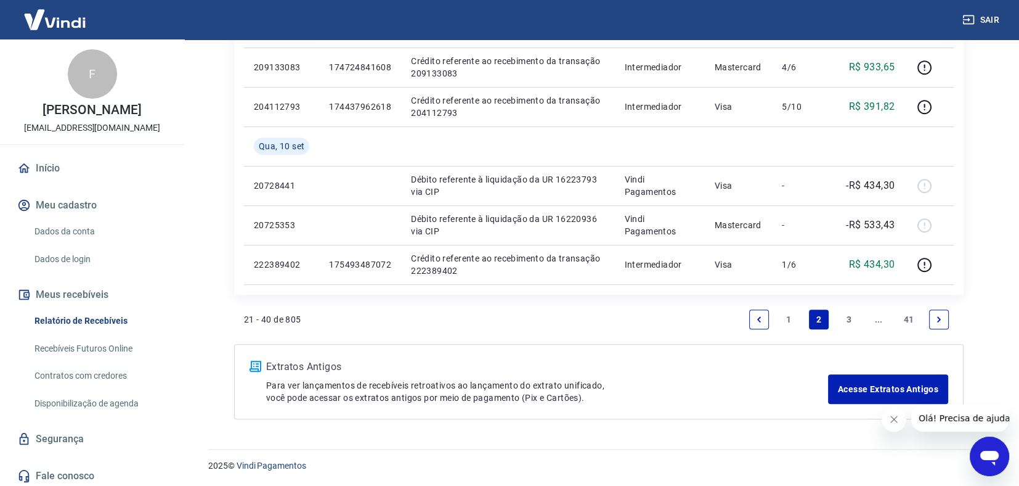
click at [784, 324] on link "1" at bounding box center [790, 319] width 20 height 20
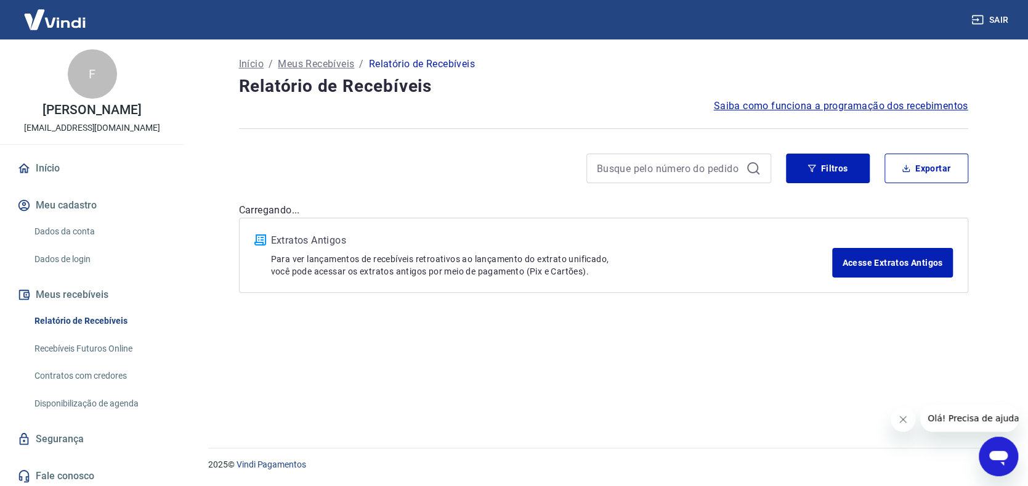
click at [790, 318] on div "Início / Meus Recebíveis / Relatório de Recebíveis Relatório de Recebíveis Saib…" at bounding box center [603, 235] width 759 height 393
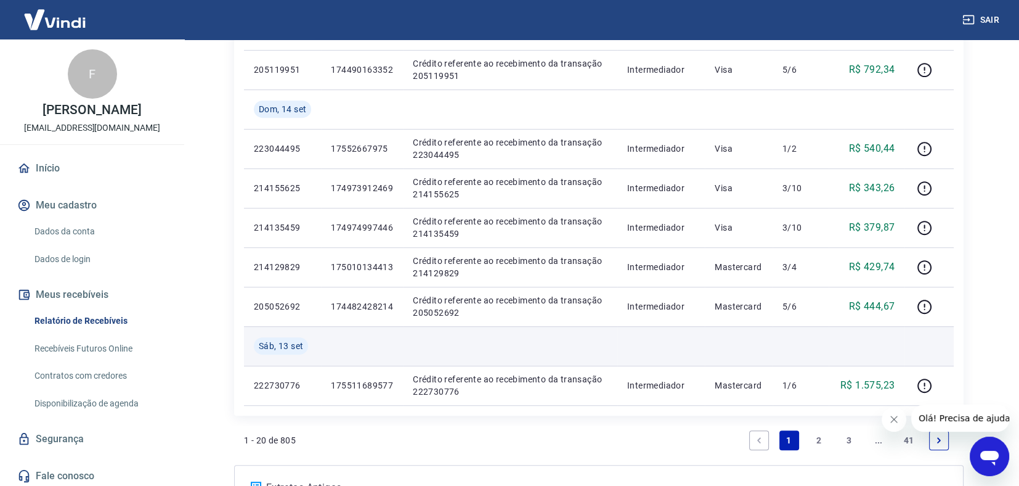
scroll to position [791, 0]
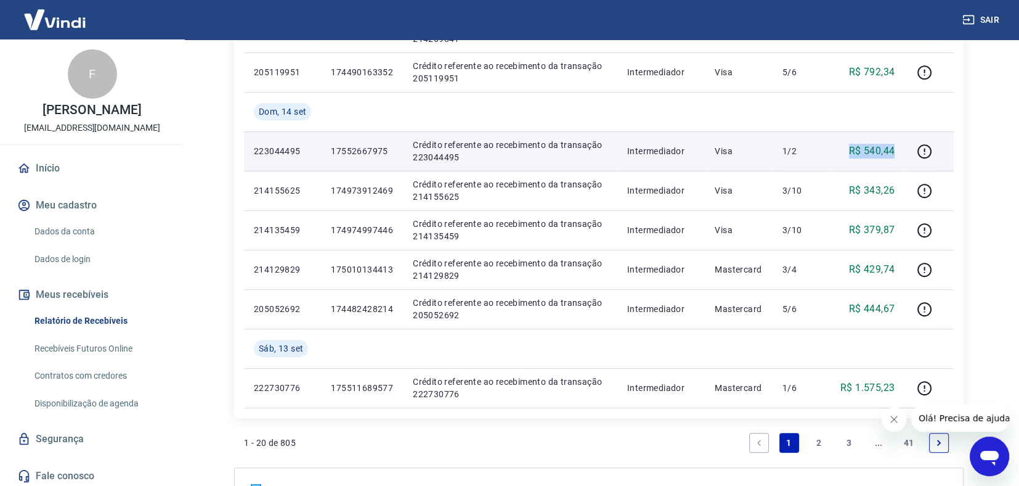
drag, startPoint x: 847, startPoint y: 156, endPoint x: 901, endPoint y: 145, distance: 55.3
click at [901, 145] on td "R$ 540,44" at bounding box center [867, 150] width 76 height 39
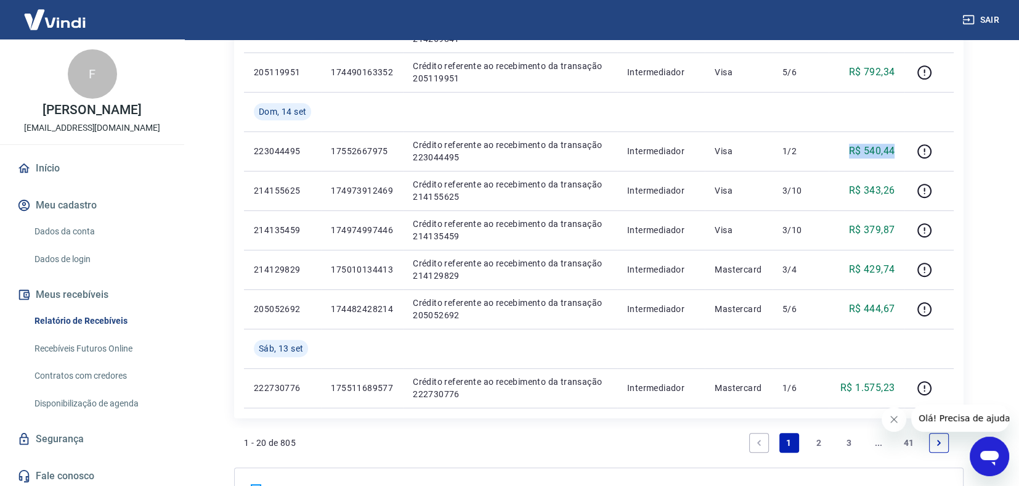
drag, startPoint x: 513, startPoint y: 31, endPoint x: 511, endPoint y: 38, distance: 7.6
click at [513, 31] on div "Sair" at bounding box center [509, 19] width 1019 height 39
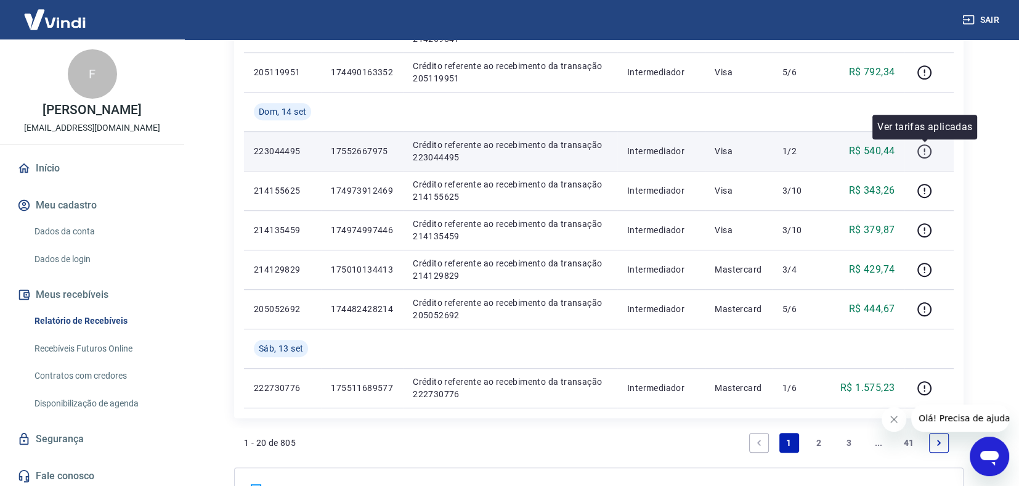
click at [922, 150] on icon "button" at bounding box center [924, 151] width 15 height 15
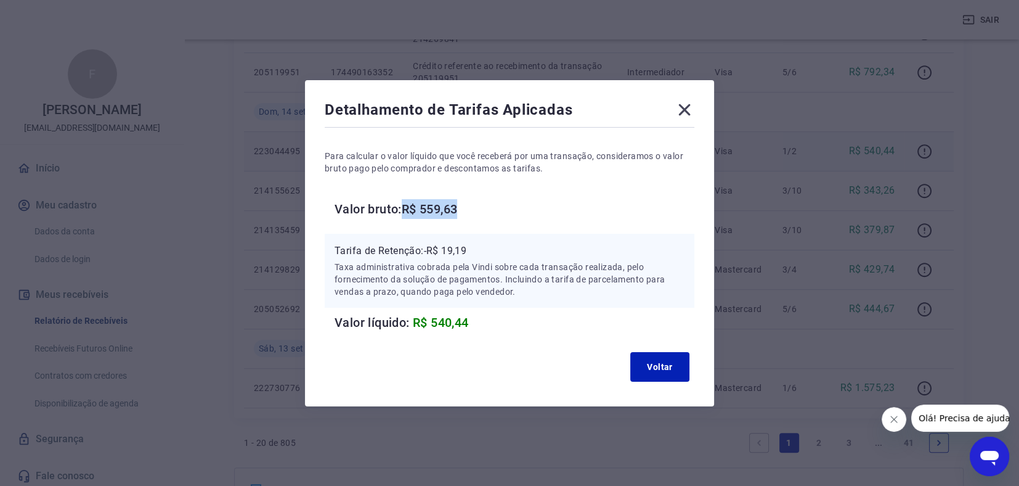
drag, startPoint x: 412, startPoint y: 211, endPoint x: 478, endPoint y: 218, distance: 66.3
click at [478, 218] on h6 "Valor bruto: R$ 559,63" at bounding box center [515, 209] width 360 height 20
drag, startPoint x: 430, startPoint y: 253, endPoint x: 476, endPoint y: 248, distance: 45.9
click at [476, 248] on p "Tarifa de Retenção: -R$ 19,19" at bounding box center [510, 250] width 350 height 15
drag, startPoint x: 688, startPoint y: 109, endPoint x: 861, endPoint y: 195, distance: 193.2
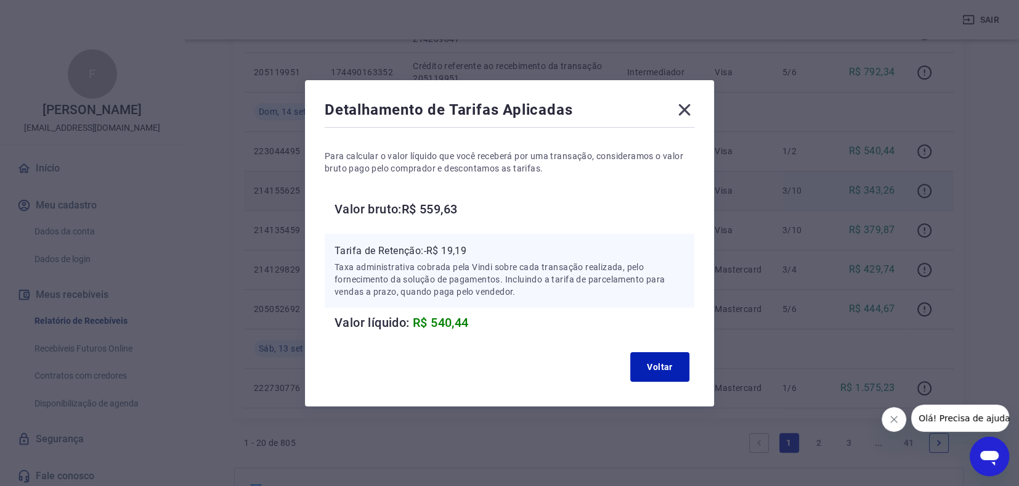
click at [688, 110] on icon at bounding box center [685, 110] width 12 height 12
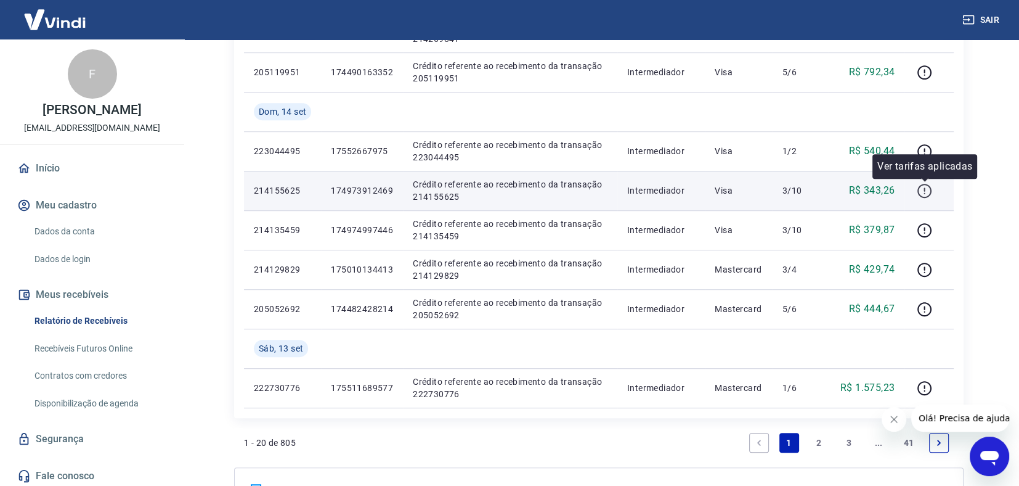
click at [923, 192] on icon "button" at bounding box center [924, 190] width 15 height 15
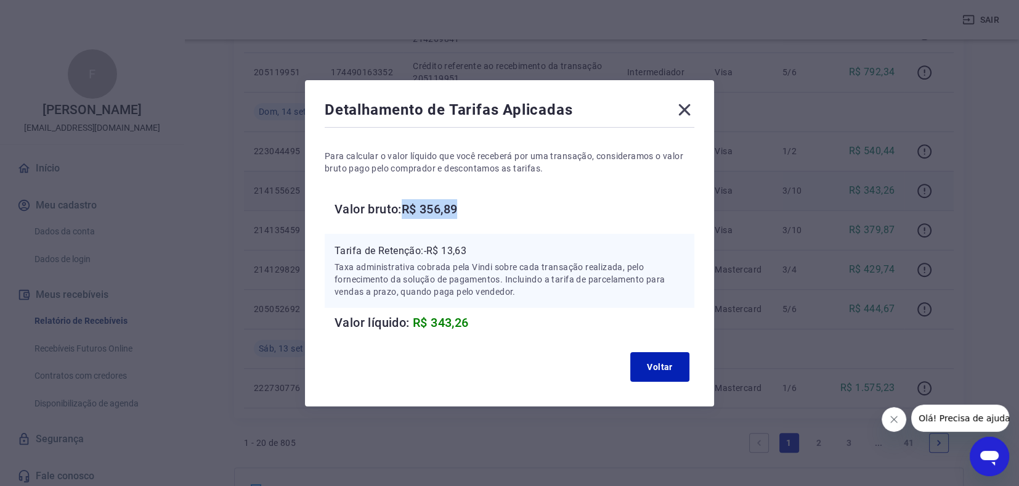
drag, startPoint x: 410, startPoint y: 206, endPoint x: 471, endPoint y: 212, distance: 61.9
click at [471, 212] on h6 "Valor bruto: R$ 356,89" at bounding box center [515, 209] width 360 height 20
drag, startPoint x: 428, startPoint y: 249, endPoint x: 481, endPoint y: 250, distance: 53.0
click at [482, 249] on p "Tarifa de Retenção: -R$ 13,63" at bounding box center [510, 250] width 350 height 15
click at [661, 362] on button "Voltar" at bounding box center [659, 367] width 59 height 30
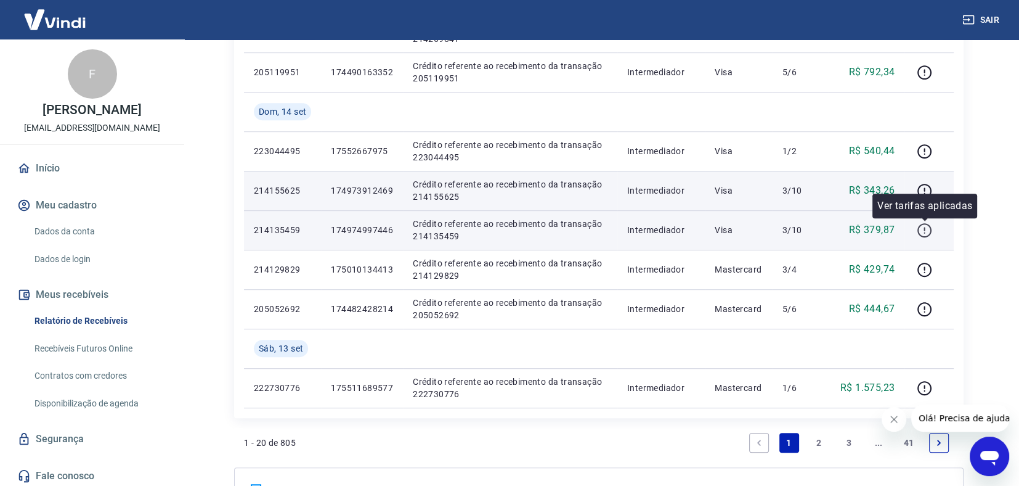
click at [925, 224] on icon "button" at bounding box center [924, 229] width 15 height 15
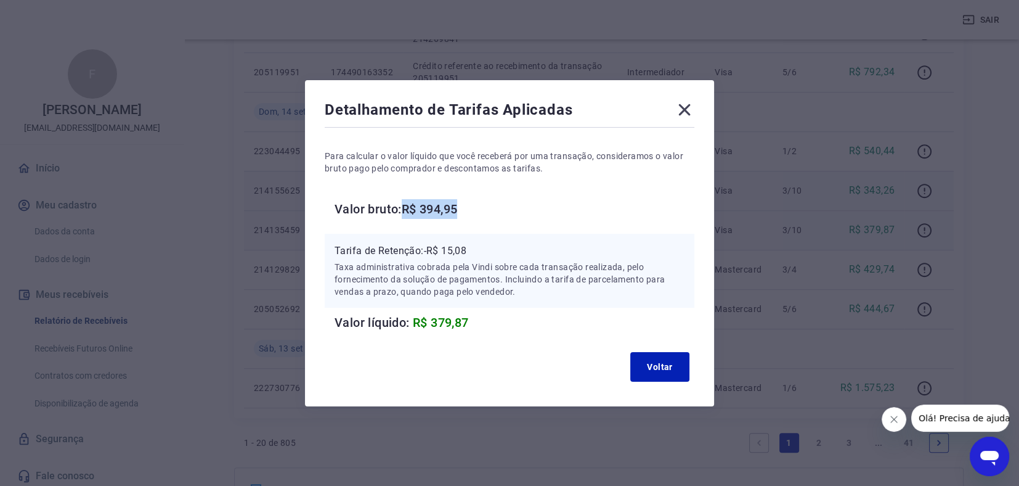
drag, startPoint x: 411, startPoint y: 208, endPoint x: 475, endPoint y: 213, distance: 64.3
click at [475, 213] on h6 "Valor bruto: R$ 394,95" at bounding box center [515, 209] width 360 height 20
drag, startPoint x: 431, startPoint y: 247, endPoint x: 477, endPoint y: 248, distance: 46.2
click at [477, 248] on p "Tarifa de Retenção: -R$ 15,08" at bounding box center [510, 250] width 350 height 15
click at [658, 360] on button "Voltar" at bounding box center [659, 367] width 59 height 30
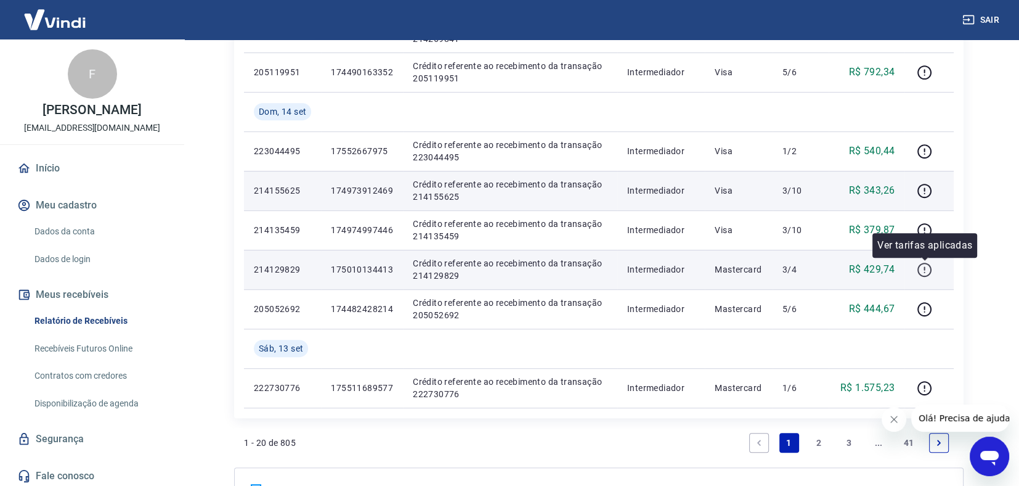
click at [924, 266] on icon "button" at bounding box center [924, 268] width 1 height 4
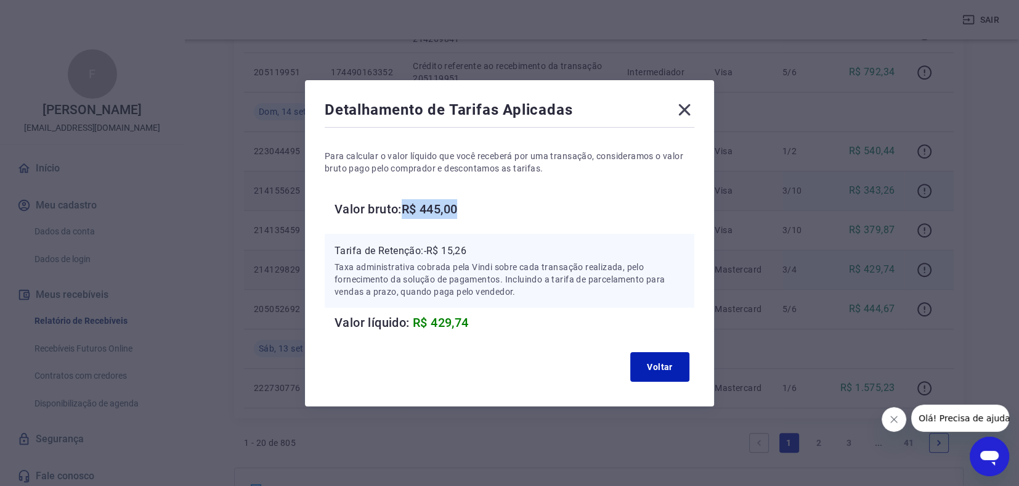
drag, startPoint x: 423, startPoint y: 214, endPoint x: 450, endPoint y: 235, distance: 34.3
click at [469, 214] on h6 "Valor bruto: R$ 445,00" at bounding box center [515, 209] width 360 height 20
drag, startPoint x: 435, startPoint y: 252, endPoint x: 475, endPoint y: 256, distance: 40.2
click at [475, 256] on p "Tarifa de Retenção: -R$ 15,26" at bounding box center [510, 250] width 350 height 15
click at [657, 362] on button "Voltar" at bounding box center [659, 367] width 59 height 30
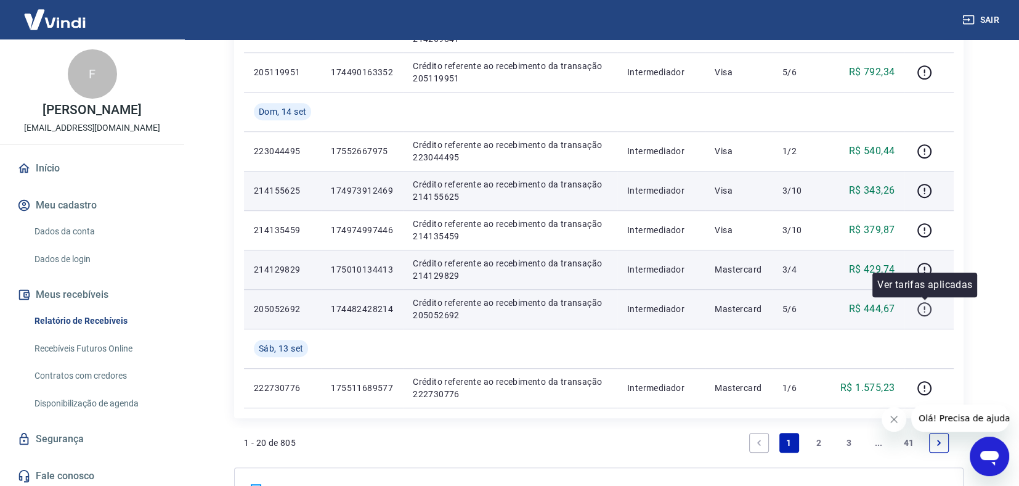
click at [923, 307] on icon "button" at bounding box center [924, 308] width 15 height 15
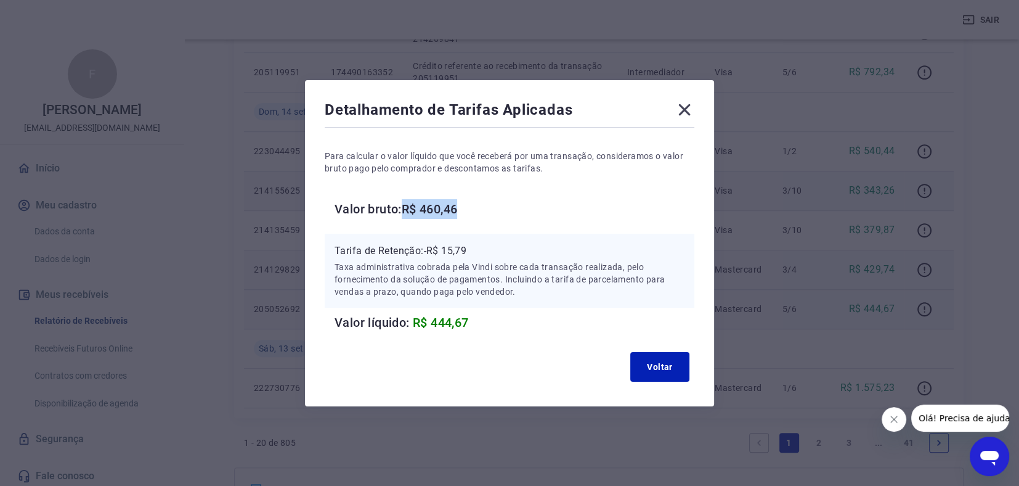
drag, startPoint x: 412, startPoint y: 206, endPoint x: 486, endPoint y: 211, distance: 73.5
click at [486, 210] on h6 "Valor bruto: R$ 460,46" at bounding box center [515, 209] width 360 height 20
drag, startPoint x: 429, startPoint y: 249, endPoint x: 491, endPoint y: 250, distance: 61.6
click at [491, 250] on p "Tarifa de Retenção: -R$ 15,79" at bounding box center [510, 250] width 350 height 15
click at [693, 111] on icon at bounding box center [685, 110] width 20 height 20
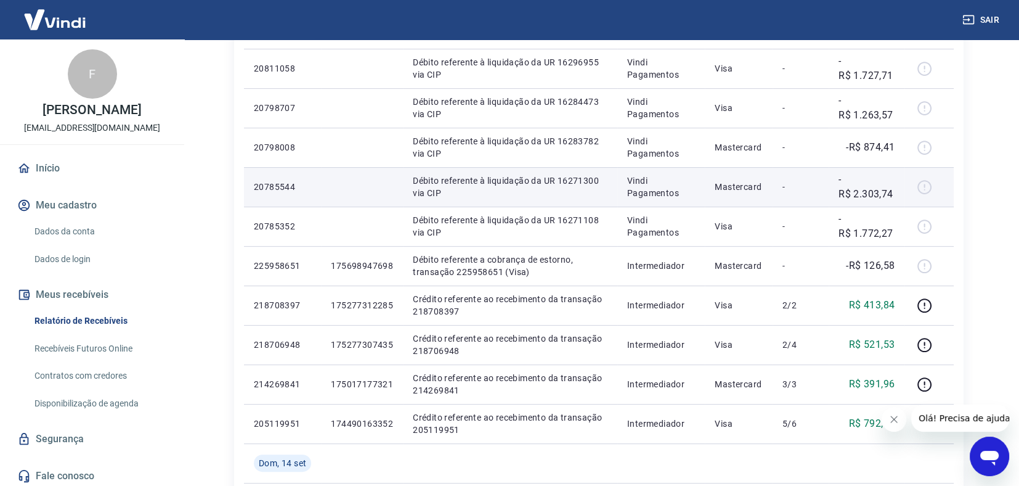
scroll to position [483, 0]
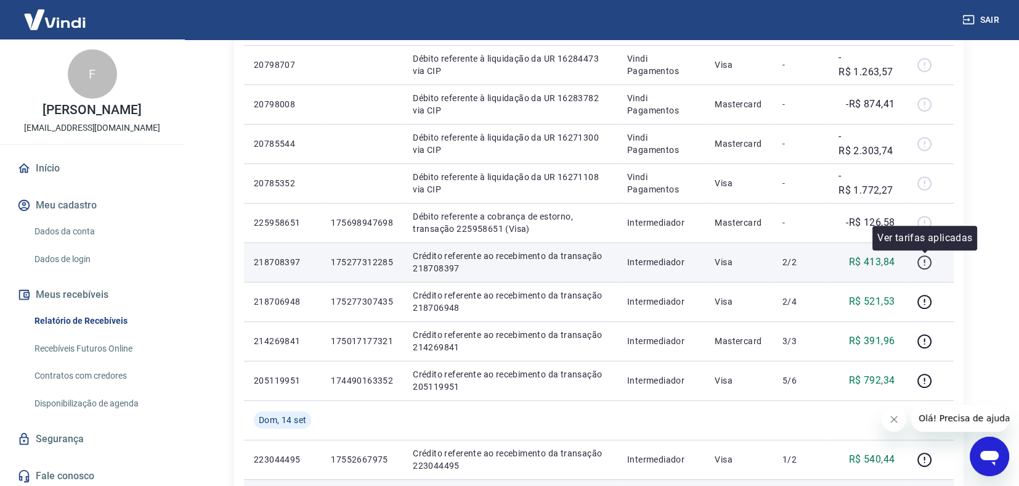
click at [929, 260] on icon "button" at bounding box center [924, 261] width 15 height 15
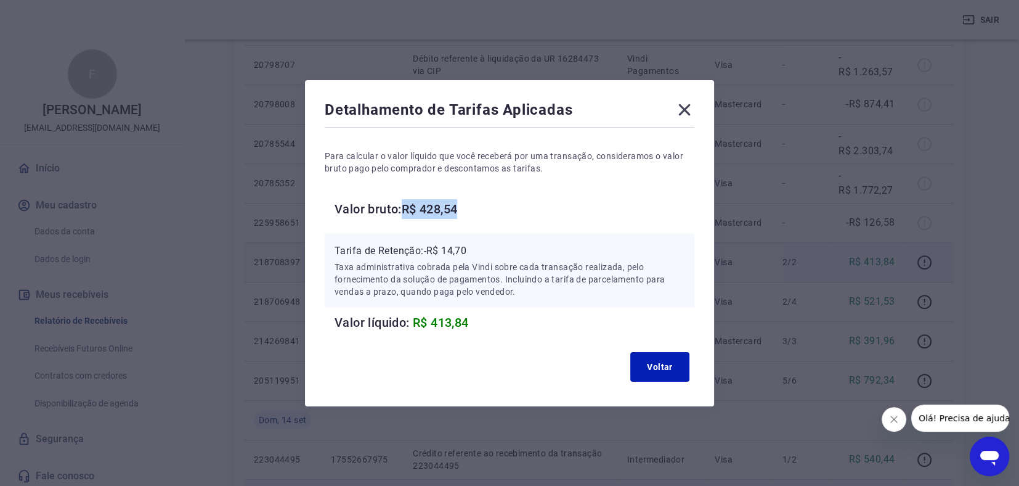
drag, startPoint x: 410, startPoint y: 208, endPoint x: 467, endPoint y: 202, distance: 57.0
click at [467, 202] on h6 "Valor bruto: R$ 428,54" at bounding box center [515, 209] width 360 height 20
drag, startPoint x: 431, startPoint y: 247, endPoint x: 471, endPoint y: 253, distance: 41.0
click at [471, 253] on p "Tarifa de Retenção: -R$ 14,70" at bounding box center [510, 250] width 350 height 15
click at [690, 103] on icon at bounding box center [685, 110] width 20 height 20
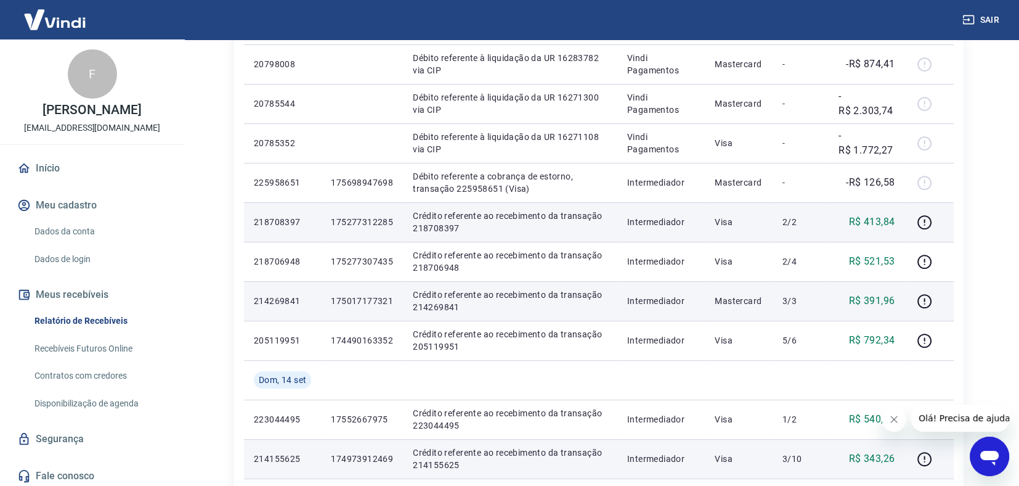
scroll to position [545, 0]
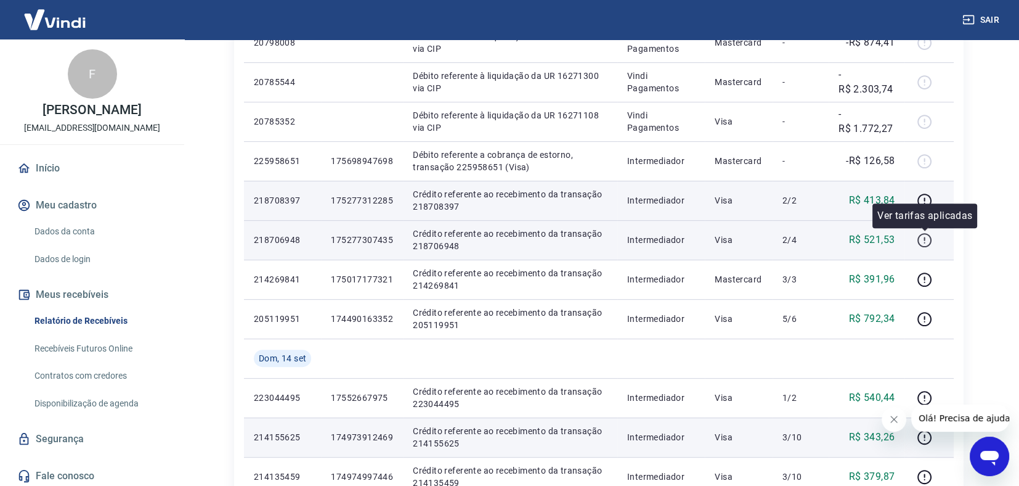
click at [922, 240] on icon "button" at bounding box center [924, 239] width 15 height 15
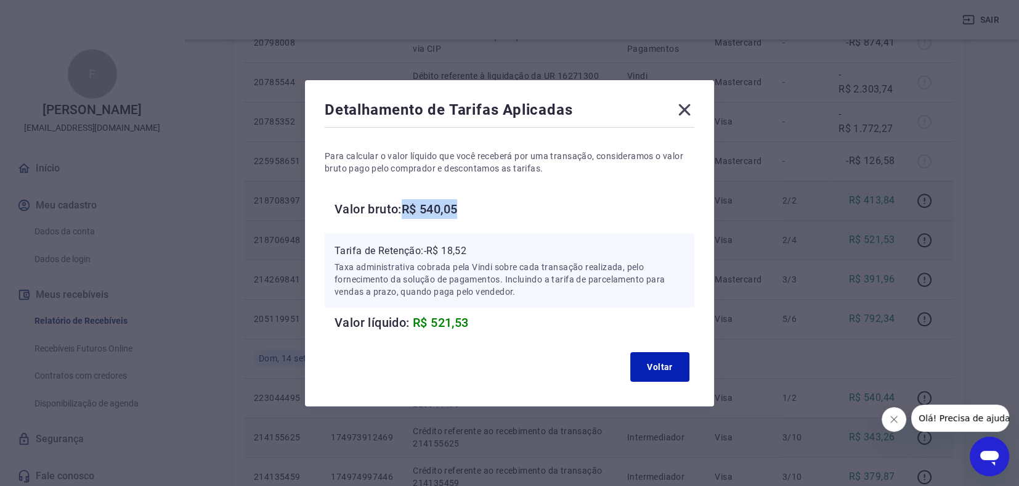
drag, startPoint x: 412, startPoint y: 202, endPoint x: 473, endPoint y: 205, distance: 61.1
click at [473, 205] on h6 "Valor bruto: R$ 540,05" at bounding box center [515, 209] width 360 height 20
drag, startPoint x: 429, startPoint y: 248, endPoint x: 479, endPoint y: 255, distance: 50.5
click at [479, 255] on p "Tarifa de Retenção: -R$ 18,52" at bounding box center [510, 250] width 350 height 15
click at [674, 368] on button "Voltar" at bounding box center [659, 367] width 59 height 30
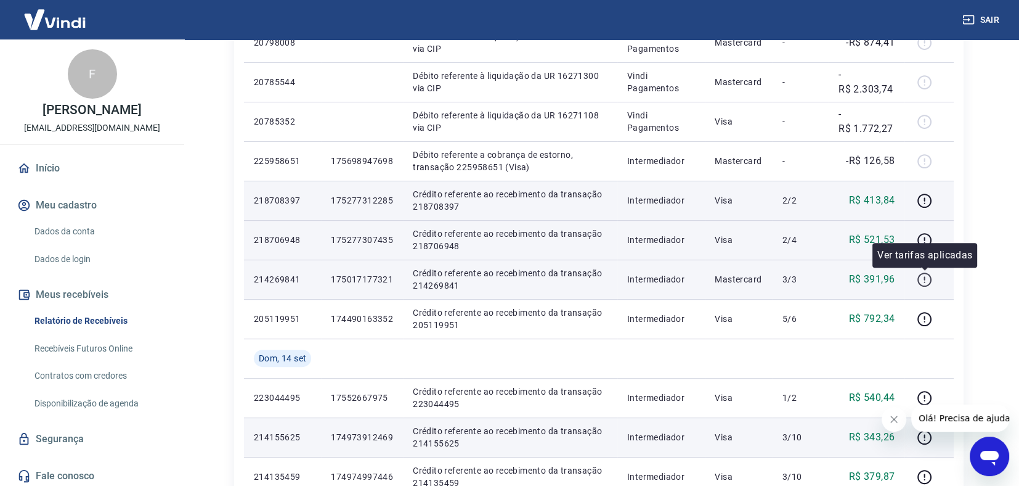
click at [922, 280] on icon "button" at bounding box center [924, 279] width 15 height 15
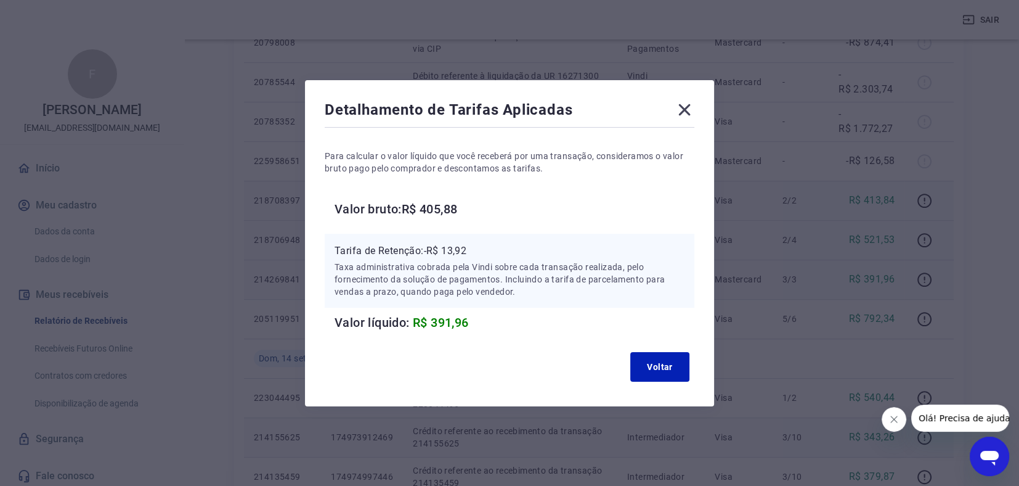
click at [421, 320] on span "R$ 391,96" at bounding box center [441, 322] width 56 height 15
drag, startPoint x: 413, startPoint y: 208, endPoint x: 473, endPoint y: 211, distance: 60.5
click at [473, 211] on h6 "Valor bruto: R$ 405,88" at bounding box center [515, 209] width 360 height 20
drag, startPoint x: 430, startPoint y: 249, endPoint x: 481, endPoint y: 244, distance: 50.8
click at [481, 244] on p "Tarifa de Retenção: -R$ 13,92" at bounding box center [510, 250] width 350 height 15
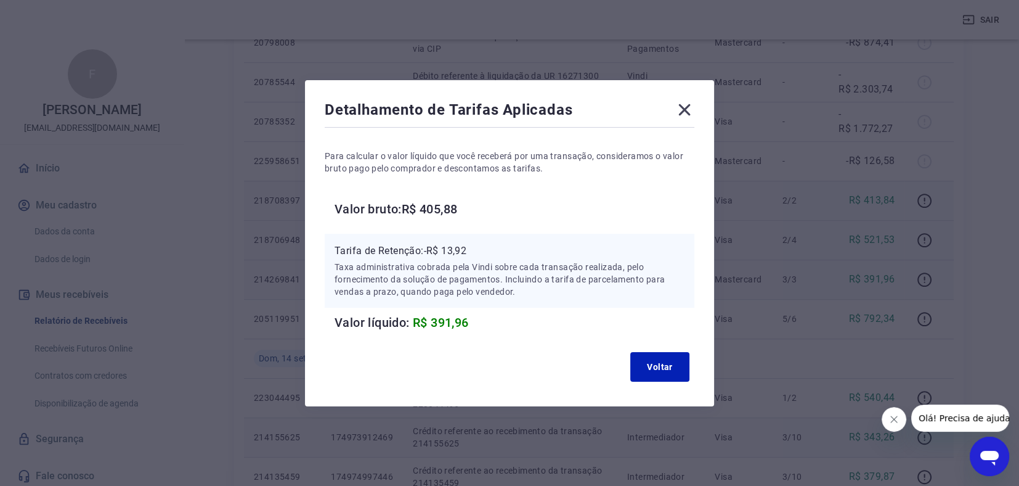
click at [690, 105] on icon at bounding box center [685, 110] width 20 height 20
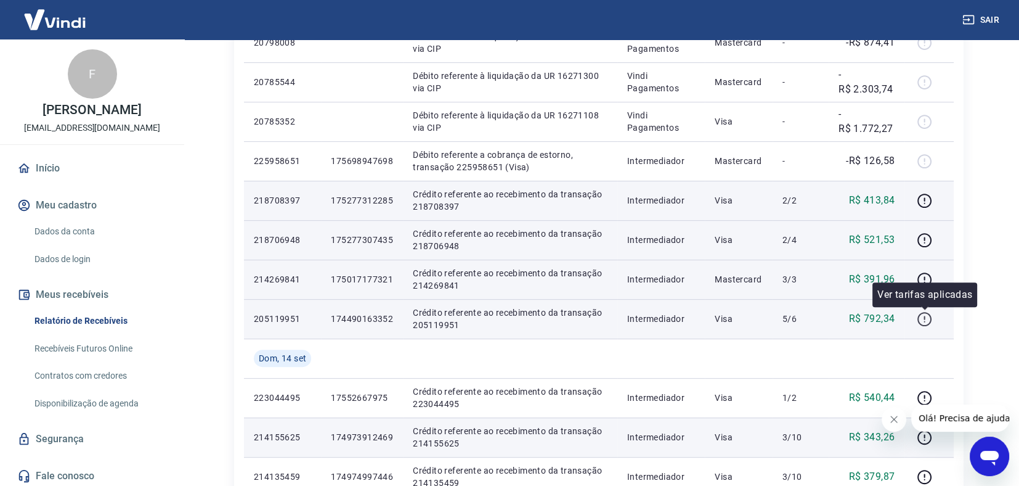
click at [929, 322] on icon "button" at bounding box center [924, 318] width 15 height 15
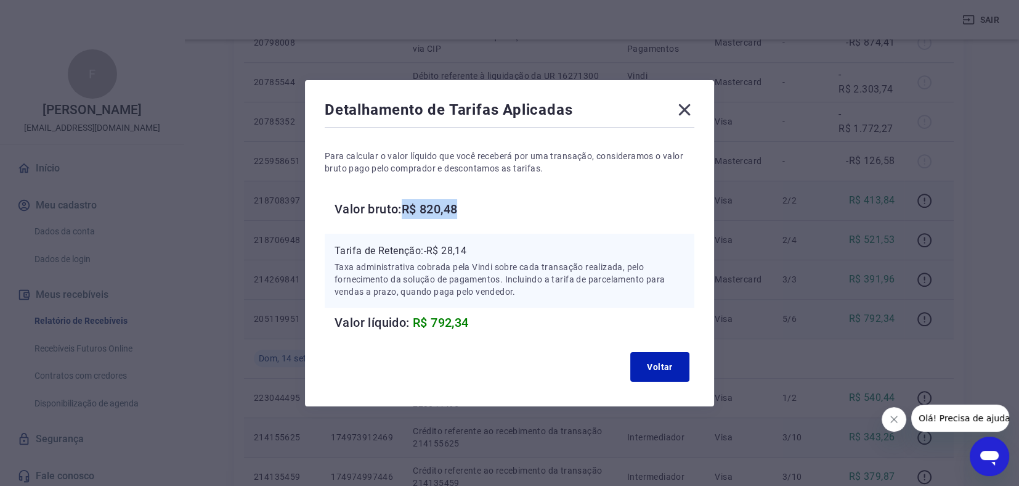
drag, startPoint x: 413, startPoint y: 208, endPoint x: 489, endPoint y: 200, distance: 76.2
click at [489, 200] on h6 "Valor bruto: R$ 820,48" at bounding box center [515, 209] width 360 height 20
drag, startPoint x: 429, startPoint y: 248, endPoint x: 491, endPoint y: 246, distance: 62.3
click at [491, 246] on p "Tarifa de Retenção: -R$ 28,14" at bounding box center [510, 250] width 350 height 15
click at [688, 101] on icon at bounding box center [685, 110] width 20 height 20
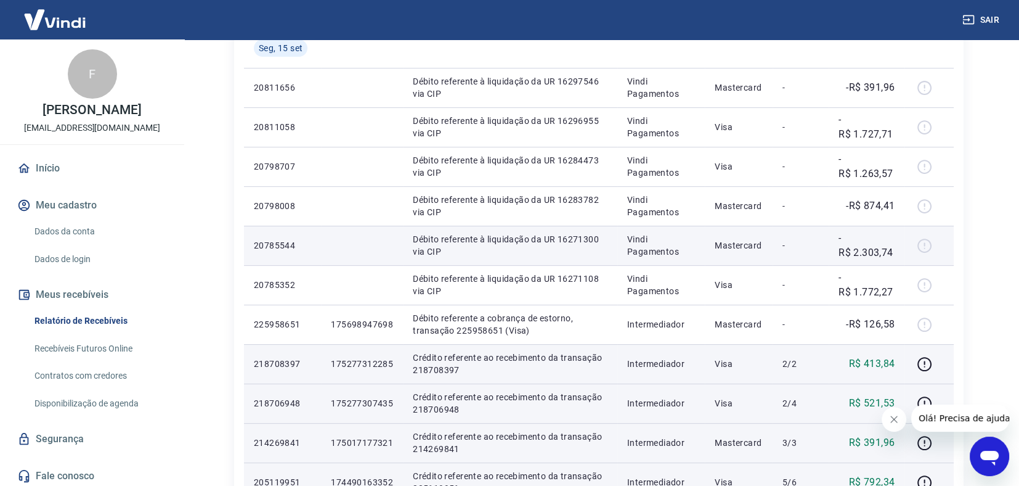
scroll to position [360, 0]
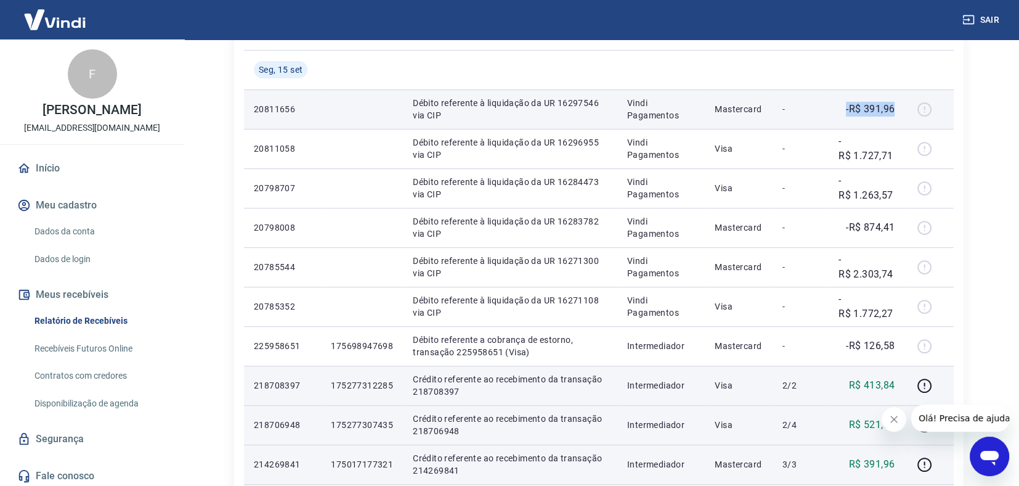
drag, startPoint x: 842, startPoint y: 103, endPoint x: 894, endPoint y: 113, distance: 53.4
click at [894, 113] on div "-R$ 391,96" at bounding box center [867, 109] width 56 height 15
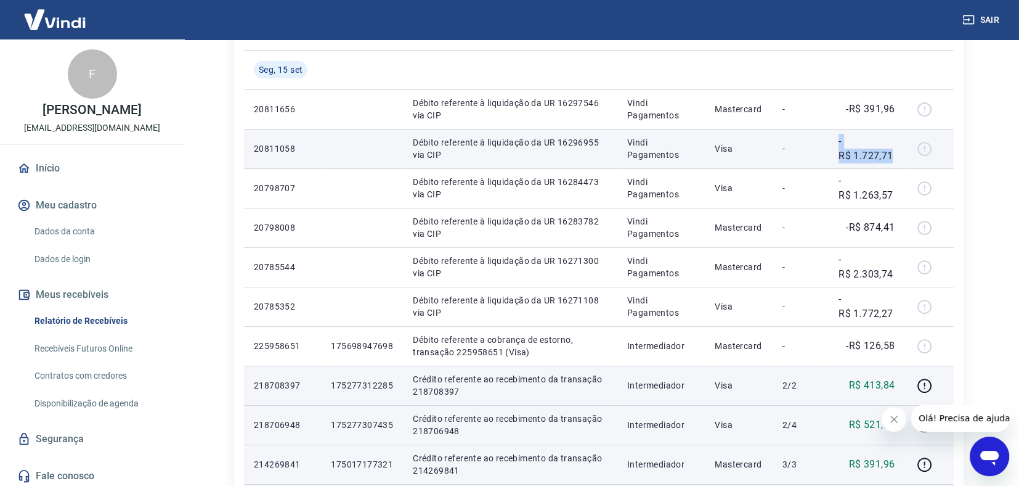
drag, startPoint x: 835, startPoint y: 144, endPoint x: 892, endPoint y: 151, distance: 57.7
click at [892, 151] on td "-R$ 1.727,71" at bounding box center [867, 148] width 76 height 39
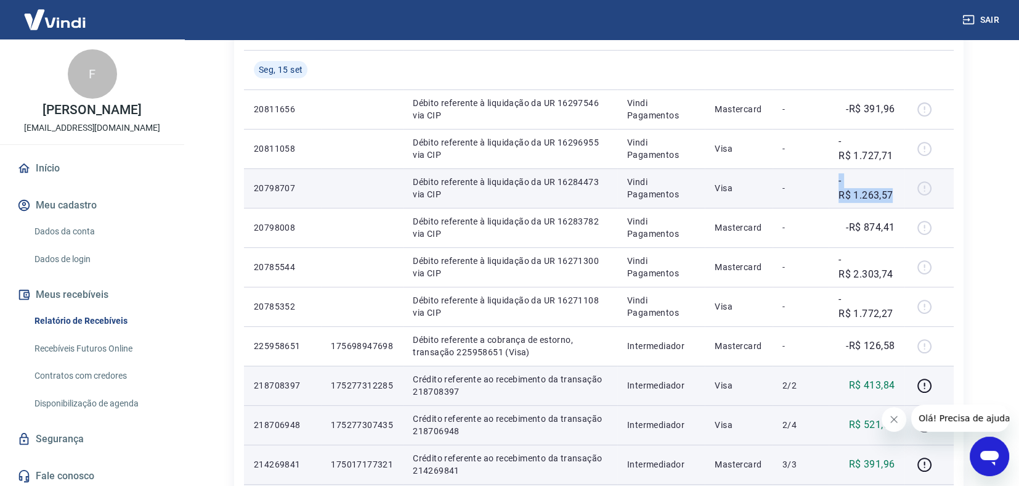
drag, startPoint x: 837, startPoint y: 185, endPoint x: 898, endPoint y: 189, distance: 61.8
click at [896, 190] on td "-R$ 1.263,57" at bounding box center [867, 187] width 76 height 39
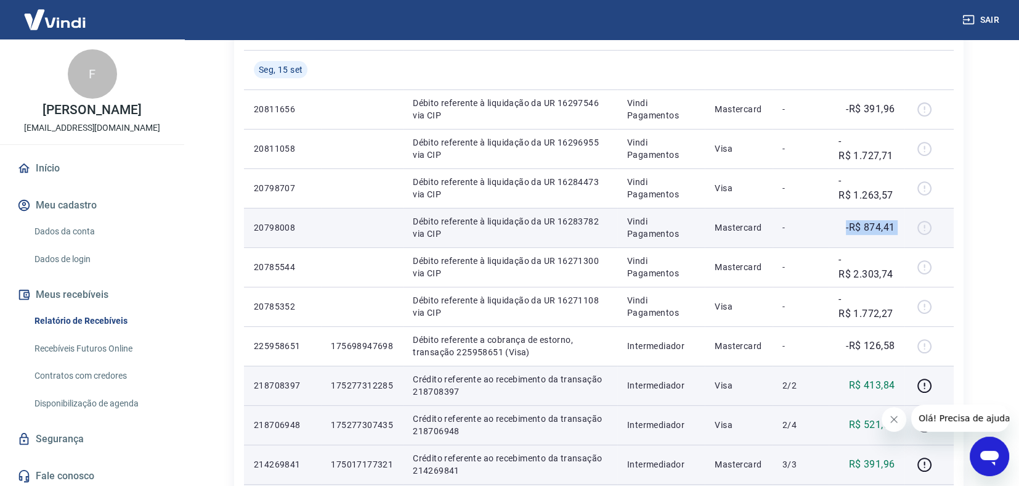
drag, startPoint x: 838, startPoint y: 226, endPoint x: 910, endPoint y: 218, distance: 72.0
click at [910, 218] on tr "20798008 Débito referente à liquidação da UR 16283782 via CIP Vindi Pagamentos …" at bounding box center [599, 227] width 710 height 39
click at [851, 224] on p "-R$ 874,41" at bounding box center [870, 227] width 49 height 15
click at [847, 225] on p "-R$ 874,41" at bounding box center [870, 227] width 49 height 15
click at [842, 224] on div "-R$ 874,41" at bounding box center [867, 227] width 56 height 15
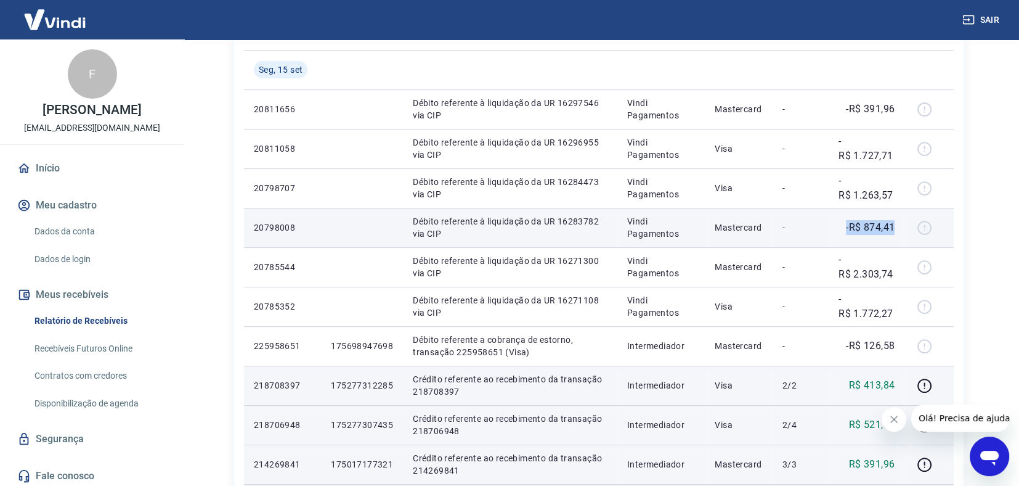
drag, startPoint x: 848, startPoint y: 227, endPoint x: 895, endPoint y: 224, distance: 46.9
click at [895, 224] on p "-R$ 874,41" at bounding box center [870, 227] width 49 height 15
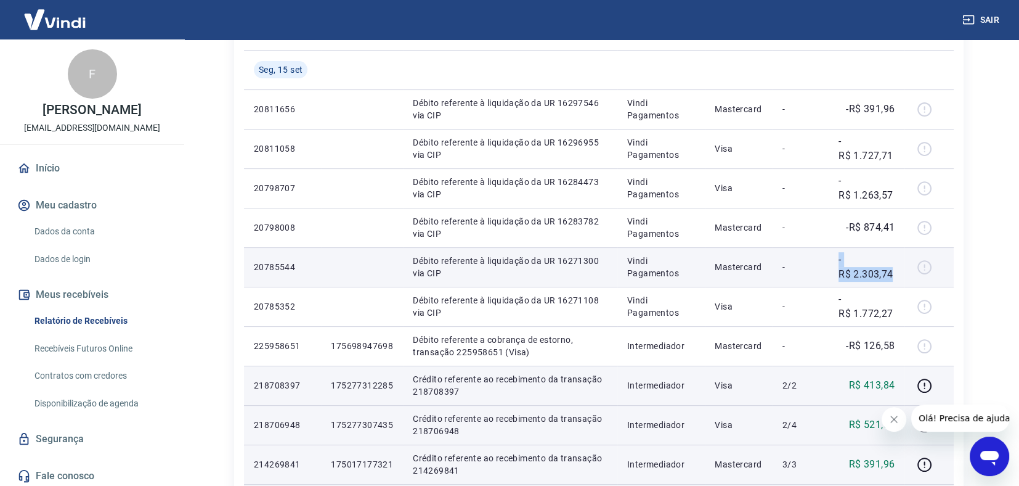
drag, startPoint x: 838, startPoint y: 263, endPoint x: 894, endPoint y: 269, distance: 55.8
click at [894, 269] on td "-R$ 2.303,74" at bounding box center [867, 266] width 76 height 39
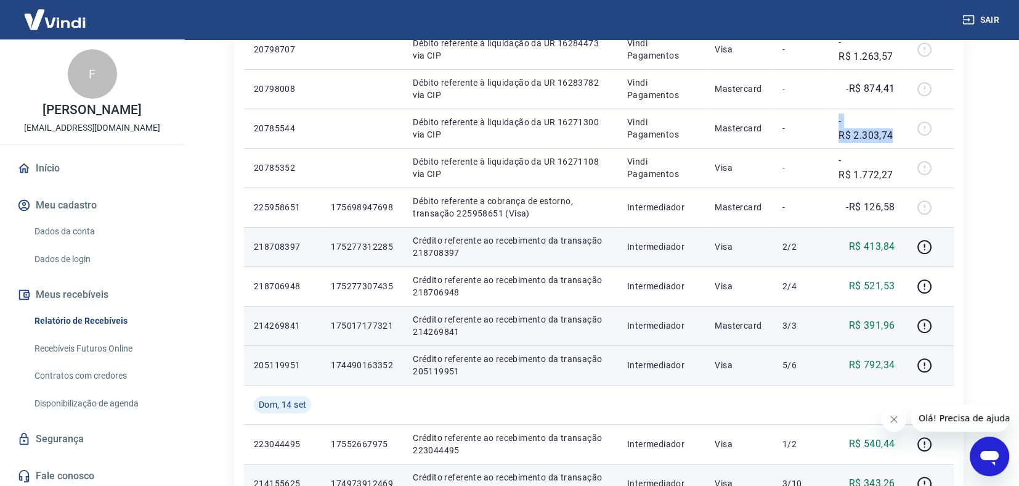
scroll to position [415, 0]
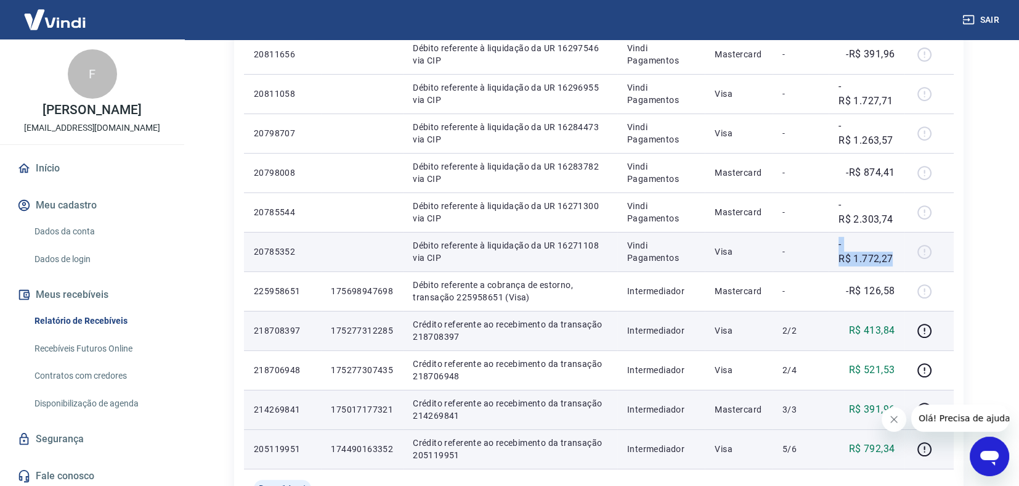
drag, startPoint x: 836, startPoint y: 245, endPoint x: 895, endPoint y: 256, distance: 60.3
click at [895, 256] on td "-R$ 1.772,27" at bounding box center [867, 251] width 76 height 39
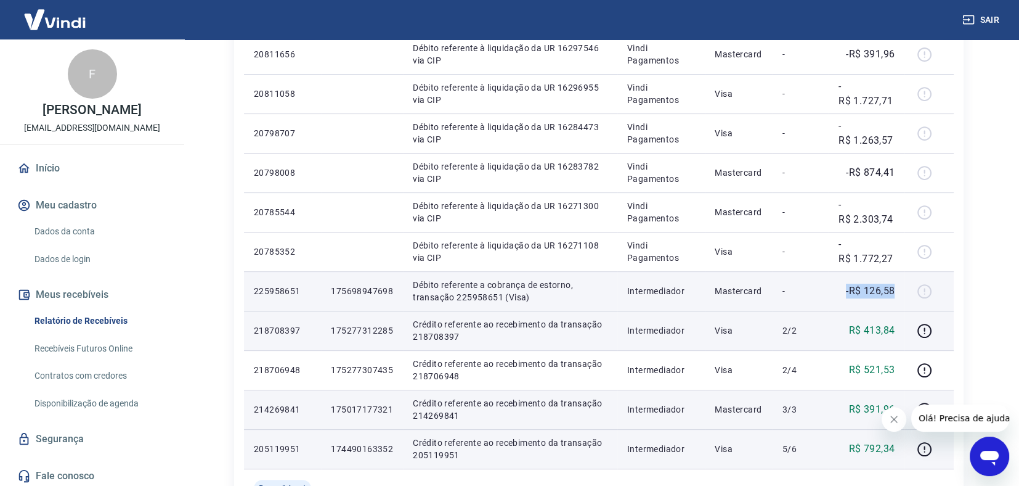
drag, startPoint x: 847, startPoint y: 291, endPoint x: 895, endPoint y: 295, distance: 48.2
click at [895, 295] on p "-R$ 126,58" at bounding box center [870, 290] width 49 height 15
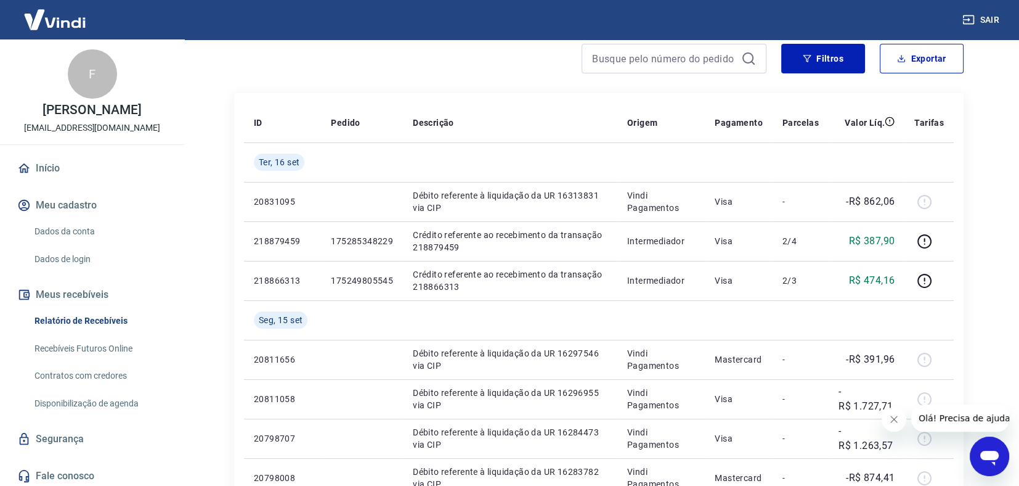
scroll to position [107, 0]
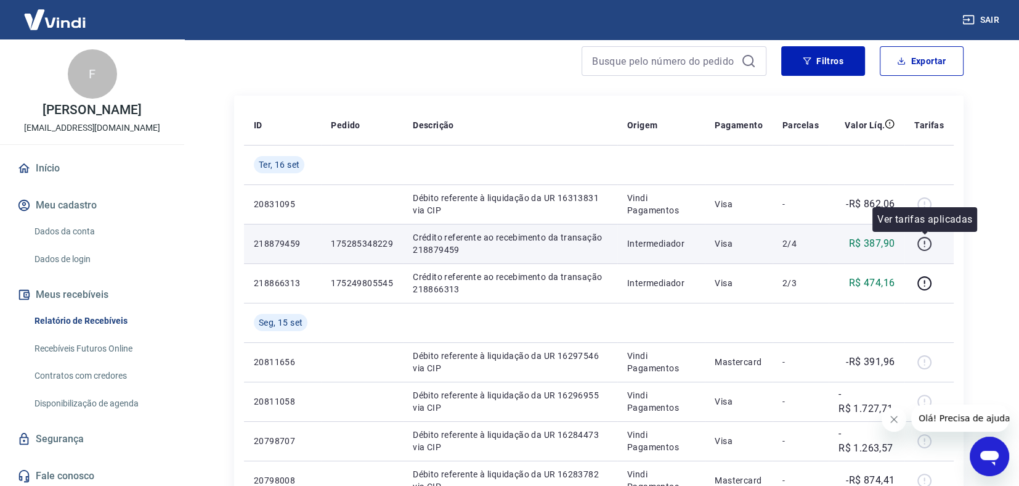
click at [922, 244] on icon "button" at bounding box center [924, 243] width 15 height 15
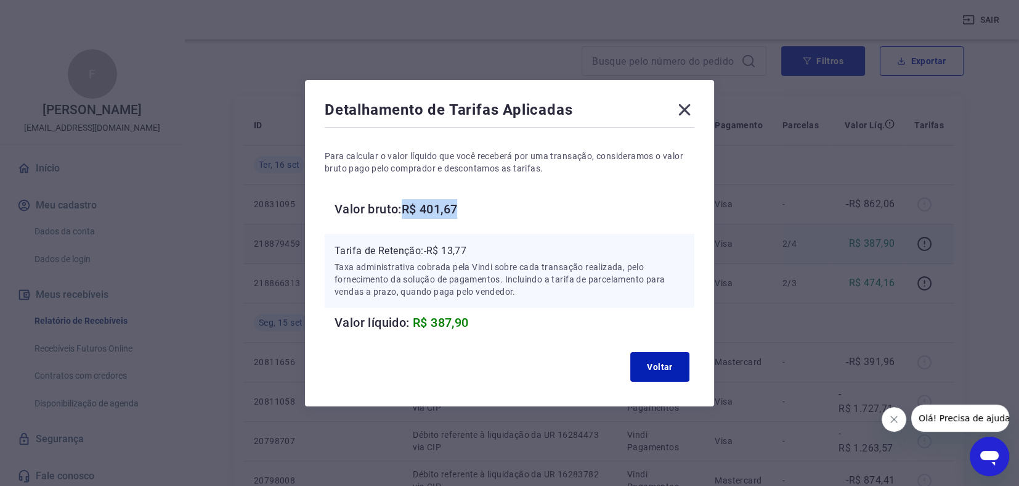
drag, startPoint x: 411, startPoint y: 206, endPoint x: 471, endPoint y: 211, distance: 60.0
click at [471, 211] on h6 "Valor bruto: R$ 401,67" at bounding box center [515, 209] width 360 height 20
drag, startPoint x: 432, startPoint y: 248, endPoint x: 485, endPoint y: 251, distance: 53.1
click at [485, 251] on p "Tarifa de Retenção: -R$ 13,77" at bounding box center [510, 250] width 350 height 15
click at [670, 364] on button "Voltar" at bounding box center [659, 367] width 59 height 30
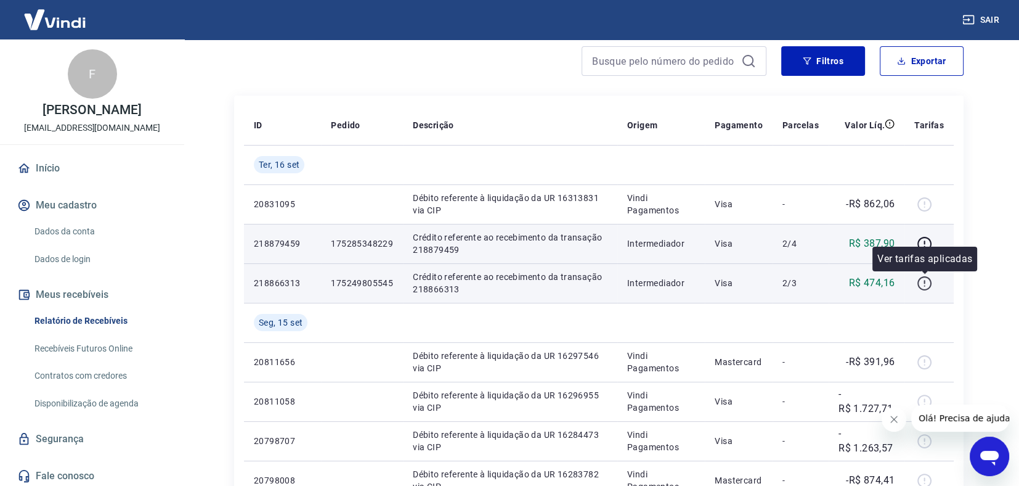
click at [926, 287] on icon "button" at bounding box center [924, 282] width 15 height 15
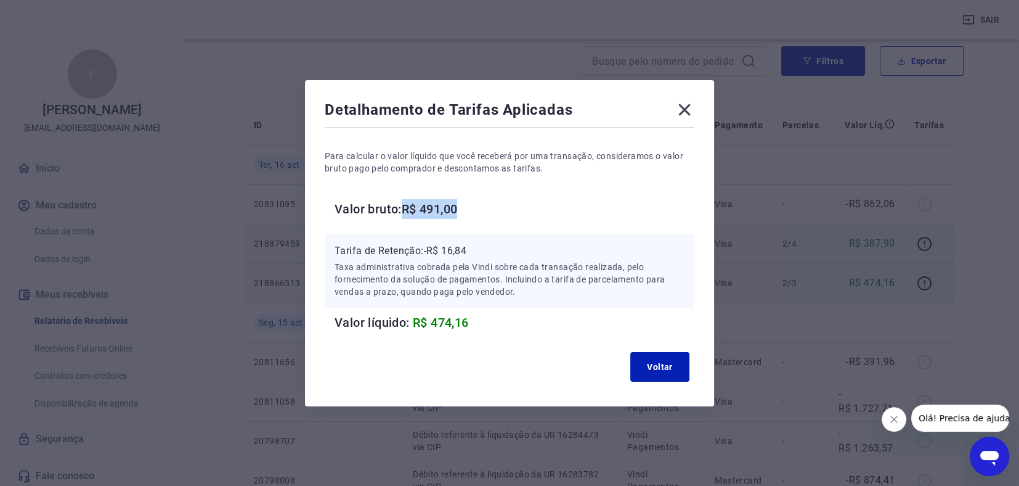
drag, startPoint x: 409, startPoint y: 206, endPoint x: 479, endPoint y: 210, distance: 70.3
click at [479, 210] on h6 "Valor bruto: R$ 491,00" at bounding box center [515, 209] width 360 height 20
drag, startPoint x: 432, startPoint y: 251, endPoint x: 477, endPoint y: 254, distance: 45.1
click at [477, 254] on p "Tarifa de Retenção: -R$ 16,84" at bounding box center [510, 250] width 350 height 15
drag, startPoint x: 687, startPoint y: 112, endPoint x: 849, endPoint y: 189, distance: 178.9
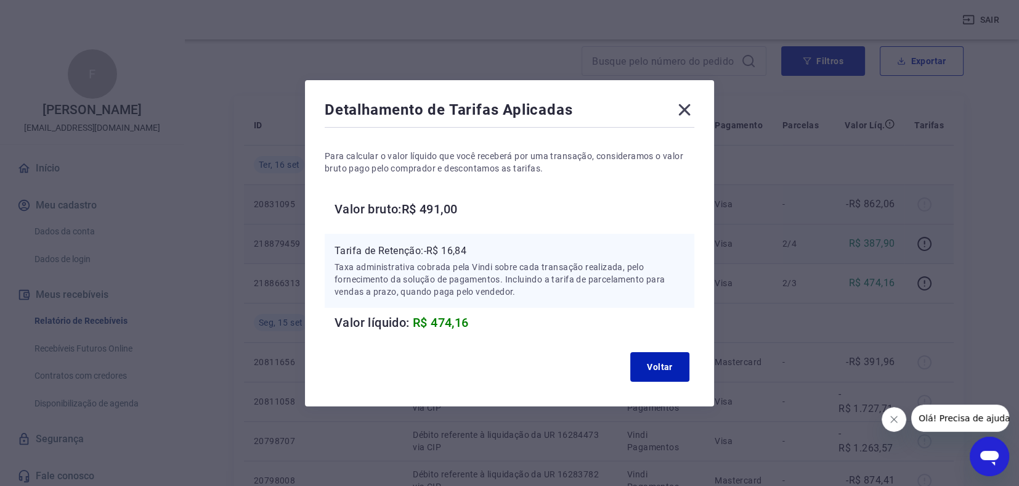
click at [687, 113] on icon at bounding box center [685, 110] width 20 height 20
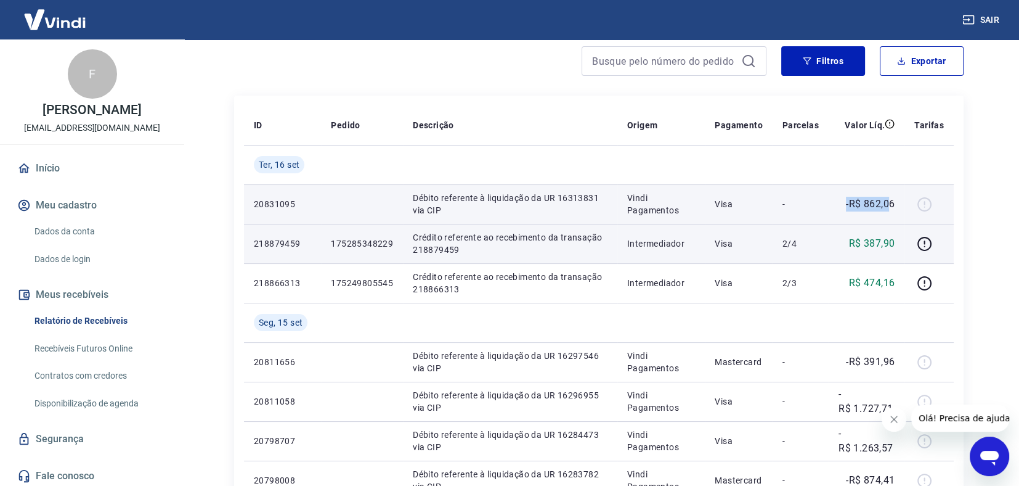
drag, startPoint x: 847, startPoint y: 203, endPoint x: 892, endPoint y: 210, distance: 46.1
click at [892, 210] on p "-R$ 862,06" at bounding box center [870, 204] width 49 height 15
click at [855, 194] on td "-R$ 862,06" at bounding box center [867, 203] width 76 height 39
drag, startPoint x: 847, startPoint y: 201, endPoint x: 893, endPoint y: 201, distance: 45.6
click at [897, 202] on td "-R$ 862,06" at bounding box center [867, 203] width 76 height 39
